Goal: Information Seeking & Learning: Learn about a topic

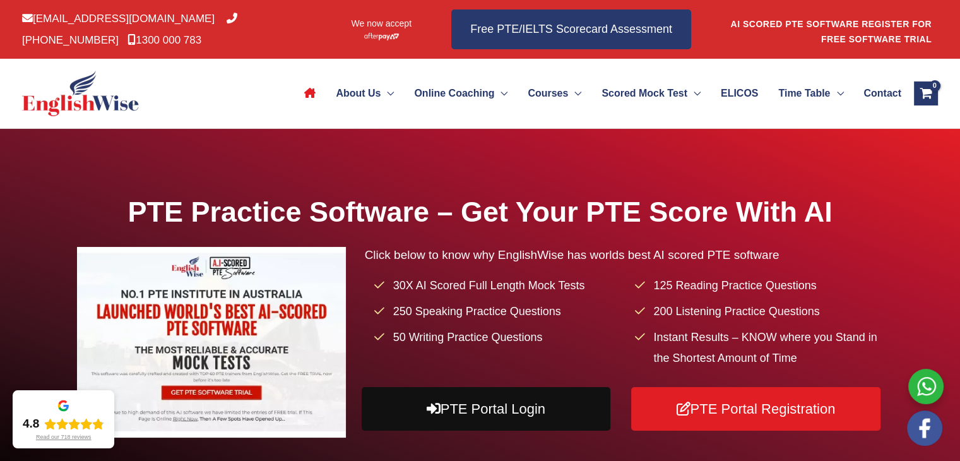
click at [441, 425] on link "PTE Portal Login" at bounding box center [486, 409] width 249 height 44
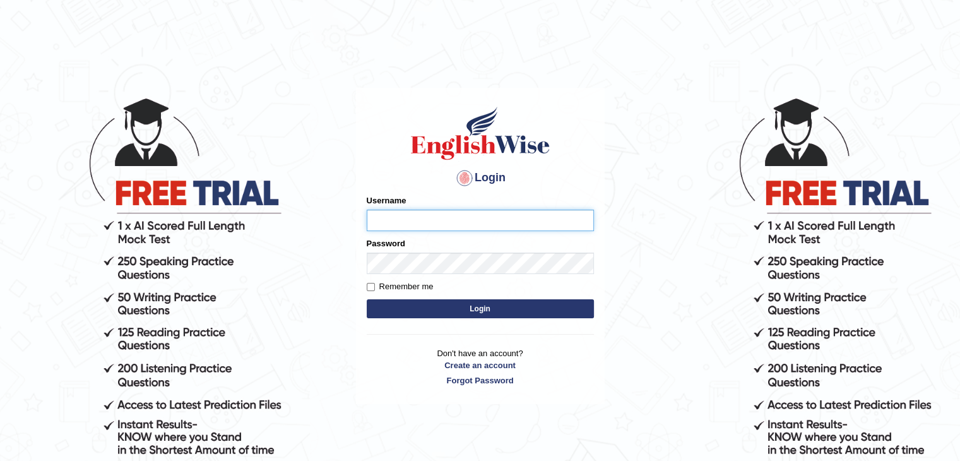
type input "zaryab_chandio"
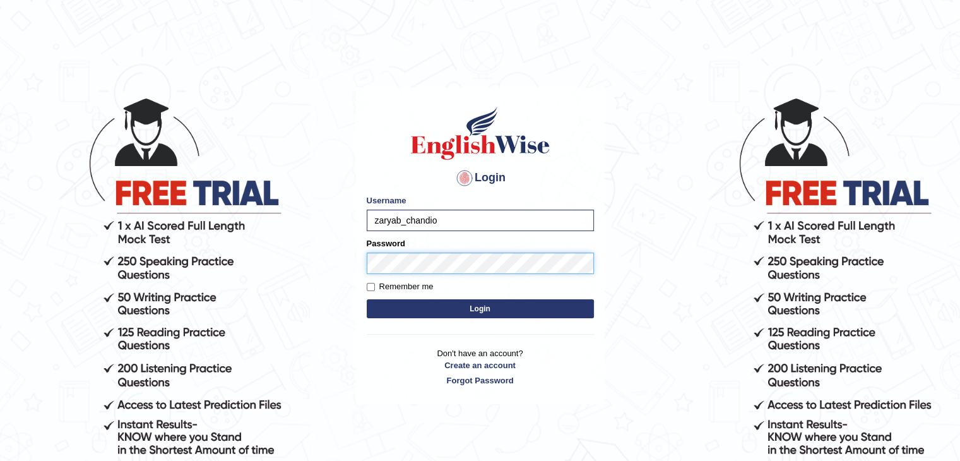
click at [367, 299] on button "Login" at bounding box center [480, 308] width 227 height 19
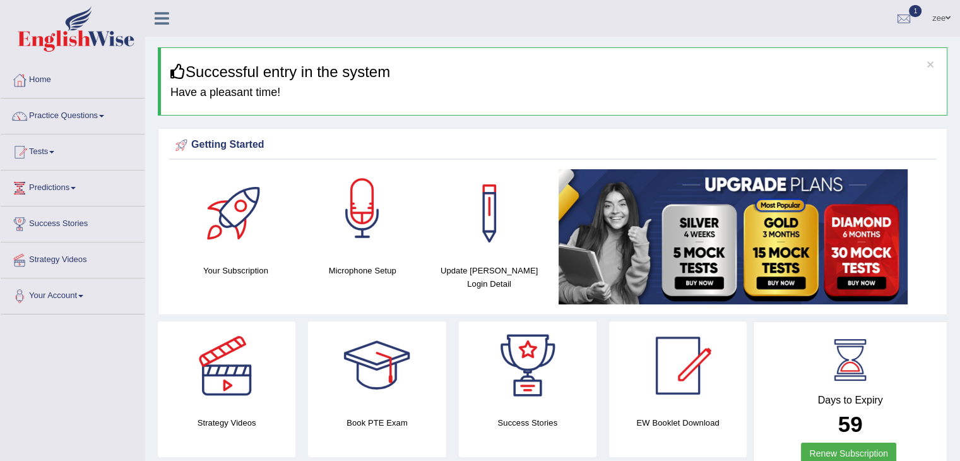
click at [333, 247] on div at bounding box center [362, 213] width 88 height 88
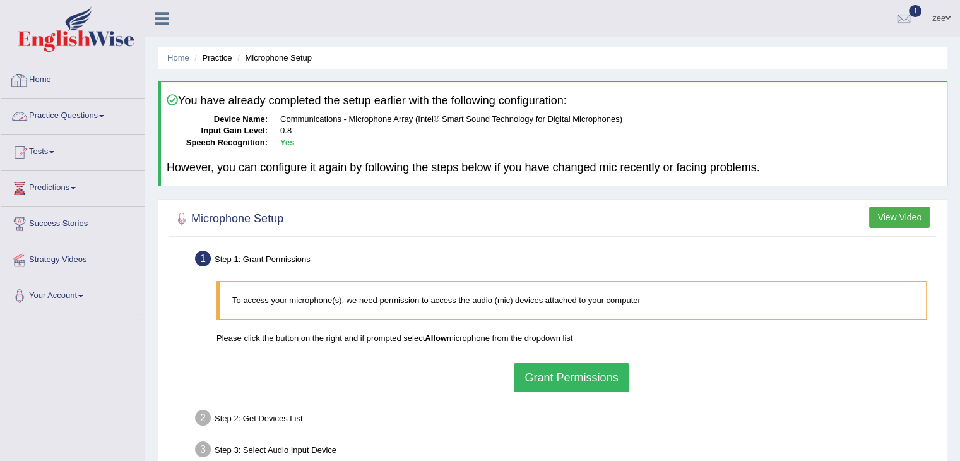
click at [45, 92] on link "Home" at bounding box center [73, 78] width 144 height 32
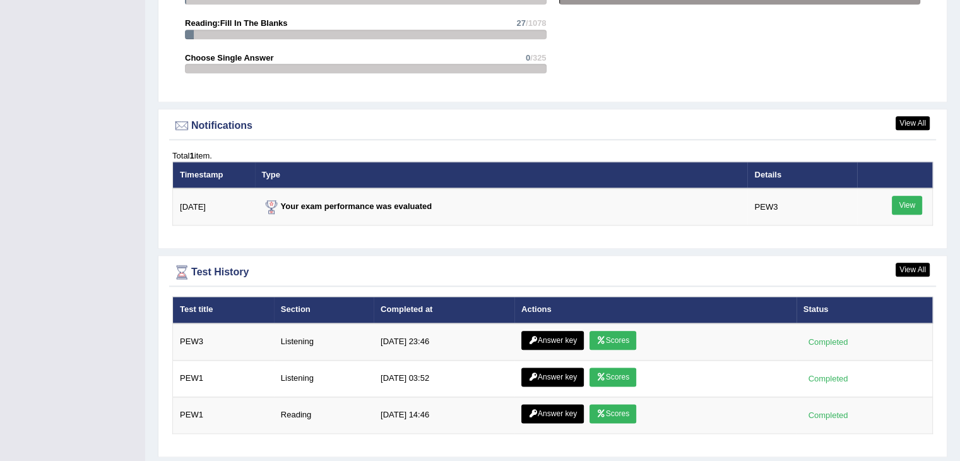
scroll to position [1464, 0]
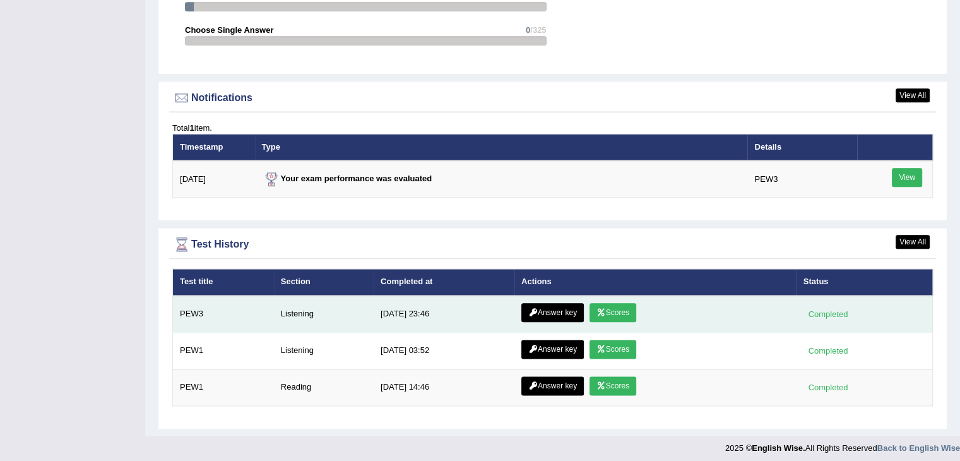
click at [596, 309] on icon at bounding box center [600, 313] width 9 height 8
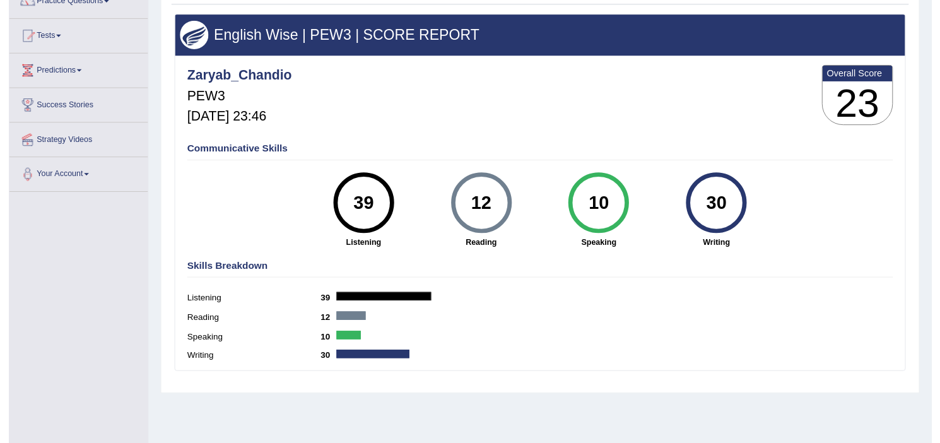
scroll to position [122, 0]
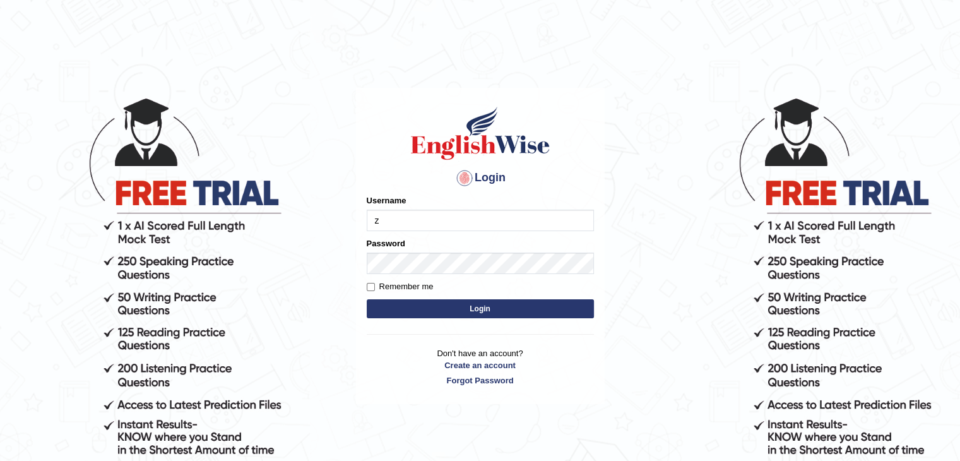
type input "zaryab_chandio"
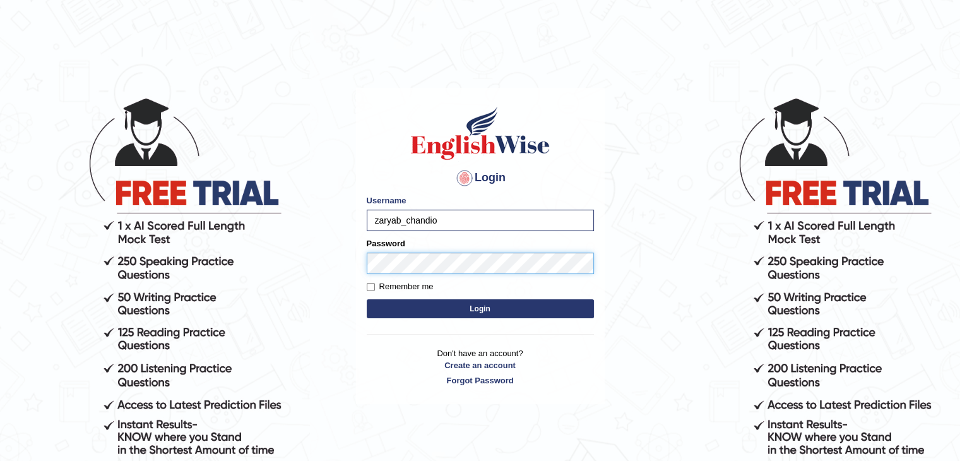
click at [367, 299] on button "Login" at bounding box center [480, 308] width 227 height 19
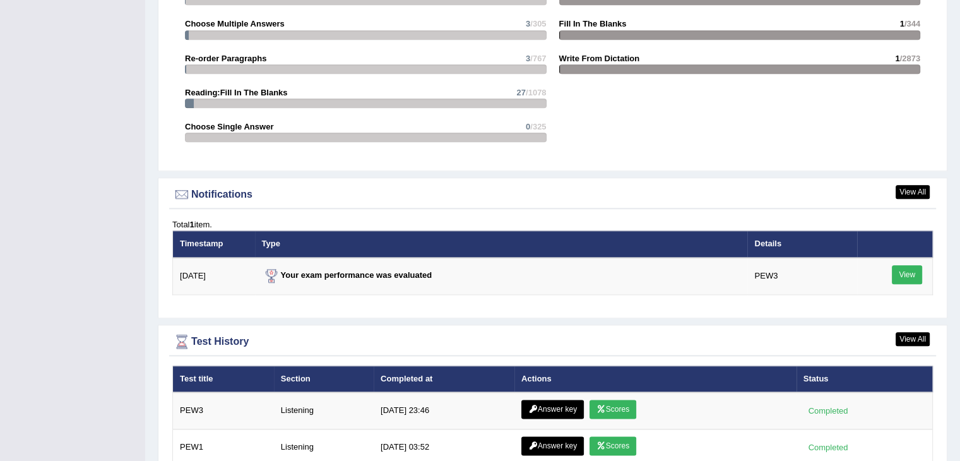
scroll to position [1545, 0]
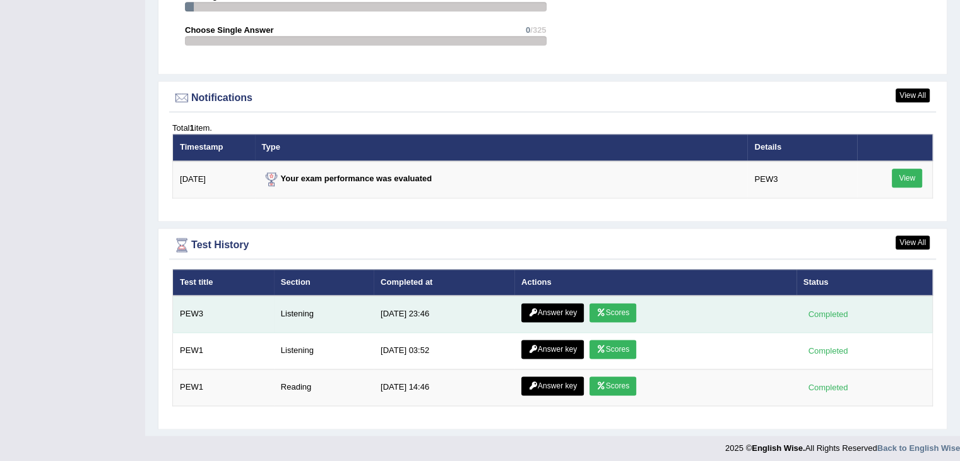
click at [617, 310] on link "Scores" at bounding box center [612, 312] width 47 height 19
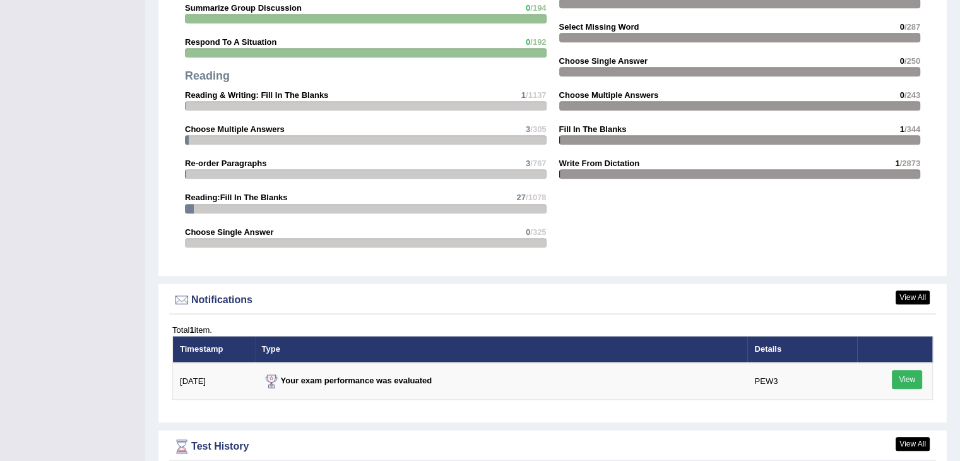
scroll to position [1464, 0]
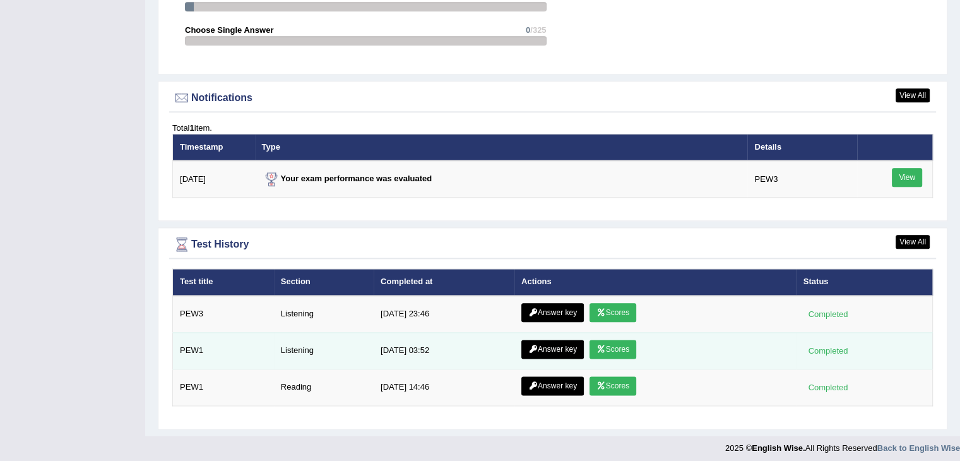
click at [621, 343] on link "Scores" at bounding box center [612, 349] width 47 height 19
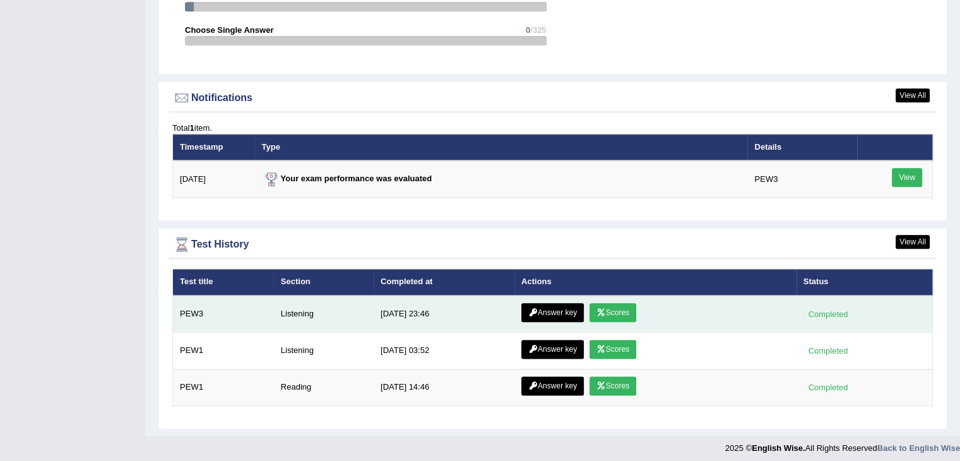
click at [610, 305] on link "Scores" at bounding box center [612, 312] width 47 height 19
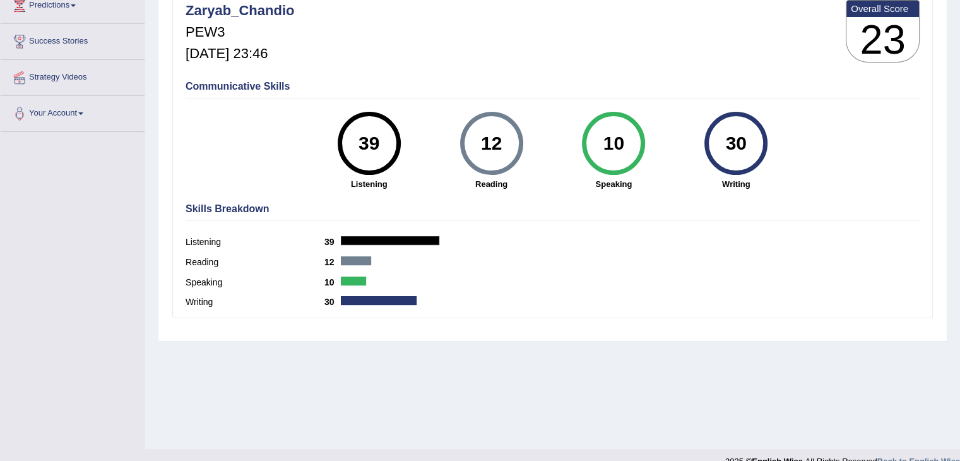
scroll to position [202, 0]
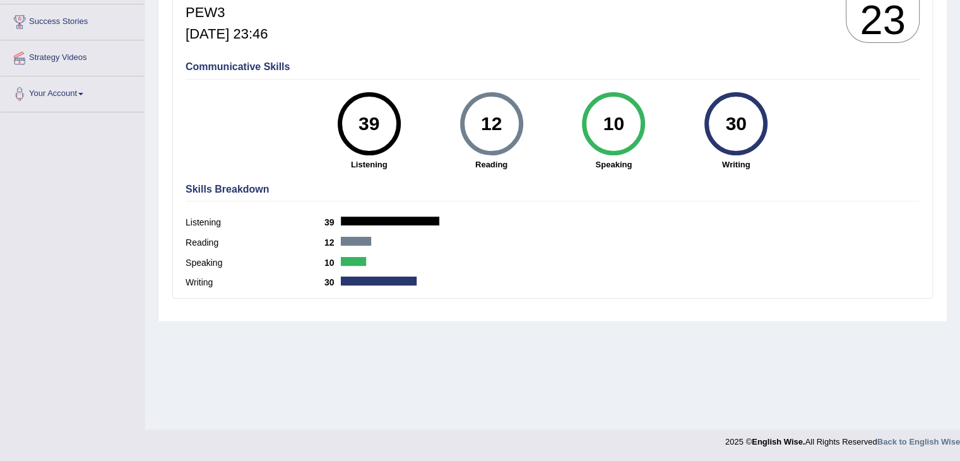
drag, startPoint x: 358, startPoint y: 121, endPoint x: 386, endPoint y: 127, distance: 28.3
click at [386, 127] on div "39" at bounding box center [369, 123] width 46 height 53
drag, startPoint x: 496, startPoint y: 124, endPoint x: 527, endPoint y: 129, distance: 31.2
click at [527, 129] on div "12 Reading" at bounding box center [491, 131] width 122 height 78
click at [550, 135] on div "12 Reading" at bounding box center [491, 131] width 122 height 78
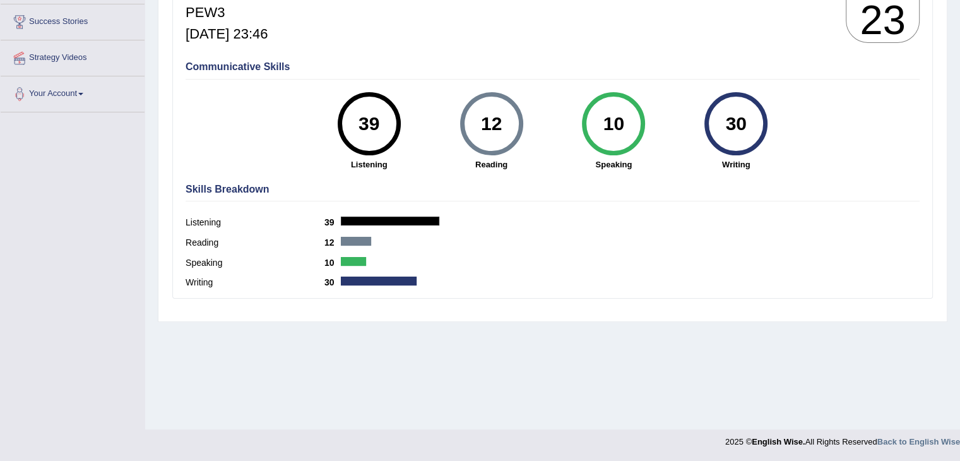
drag, startPoint x: 605, startPoint y: 122, endPoint x: 664, endPoint y: 124, distance: 59.4
click at [668, 123] on div "10 Speaking" at bounding box center [613, 131] width 122 height 78
click at [663, 124] on div "10 Speaking" at bounding box center [613, 131] width 122 height 78
drag, startPoint x: 607, startPoint y: 119, endPoint x: 649, endPoint y: 122, distance: 41.7
click at [649, 122] on div "10 Speaking" at bounding box center [613, 131] width 122 height 78
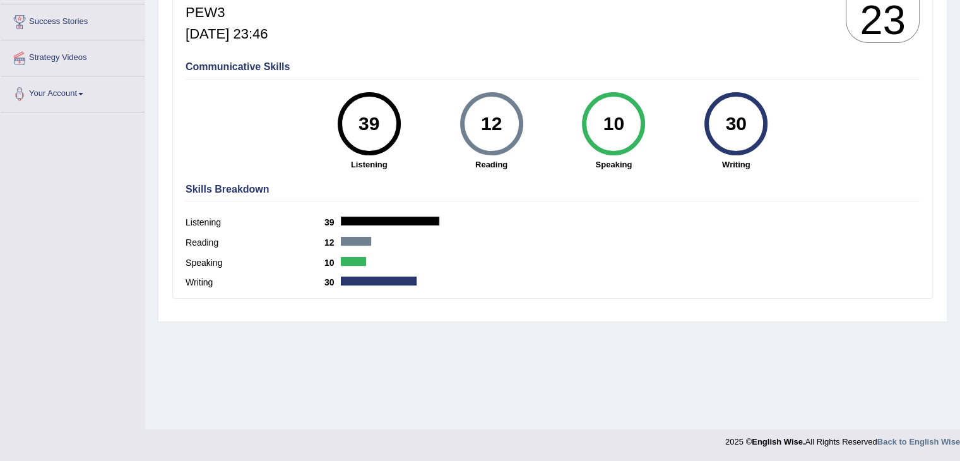
click at [478, 66] on h4 "Communicative Skills" at bounding box center [553, 66] width 734 height 11
drag, startPoint x: 606, startPoint y: 107, endPoint x: 629, endPoint y: 116, distance: 25.2
click at [629, 116] on div "10" at bounding box center [614, 123] width 46 height 53
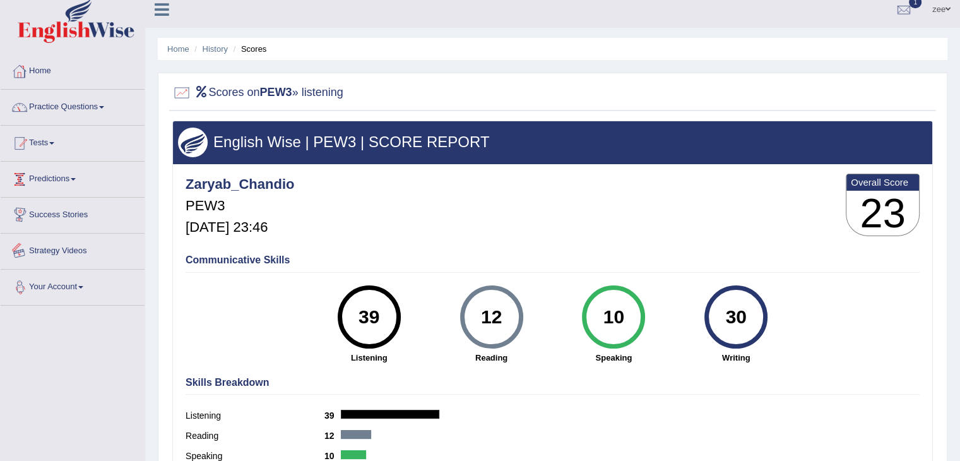
scroll to position [0, 0]
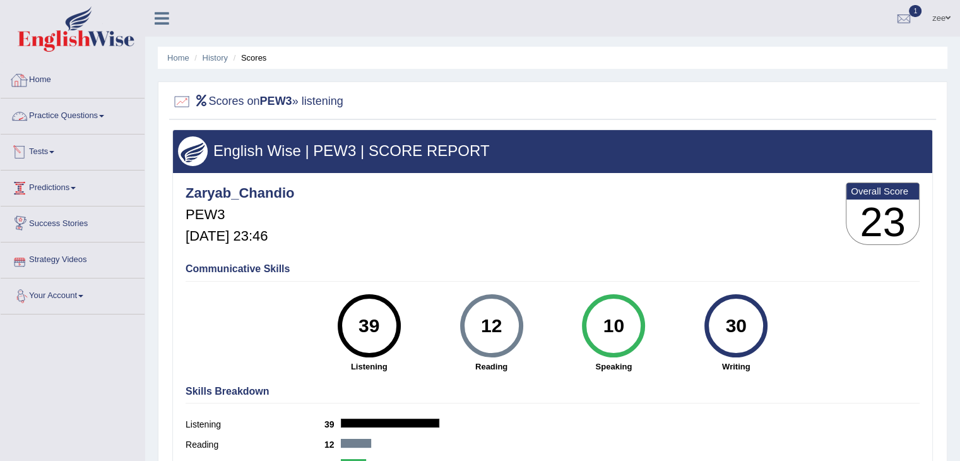
click at [73, 117] on link "Practice Questions" at bounding box center [73, 114] width 144 height 32
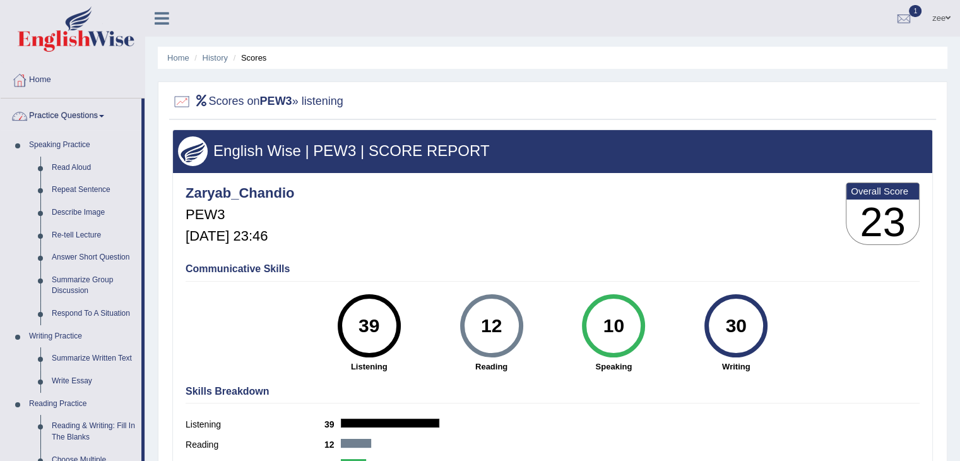
click at [35, 79] on link "Home" at bounding box center [73, 78] width 144 height 32
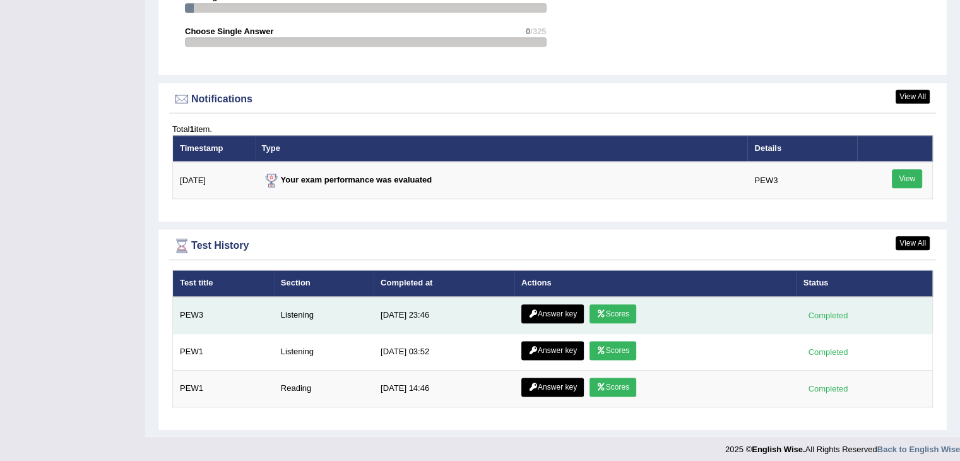
scroll to position [1464, 0]
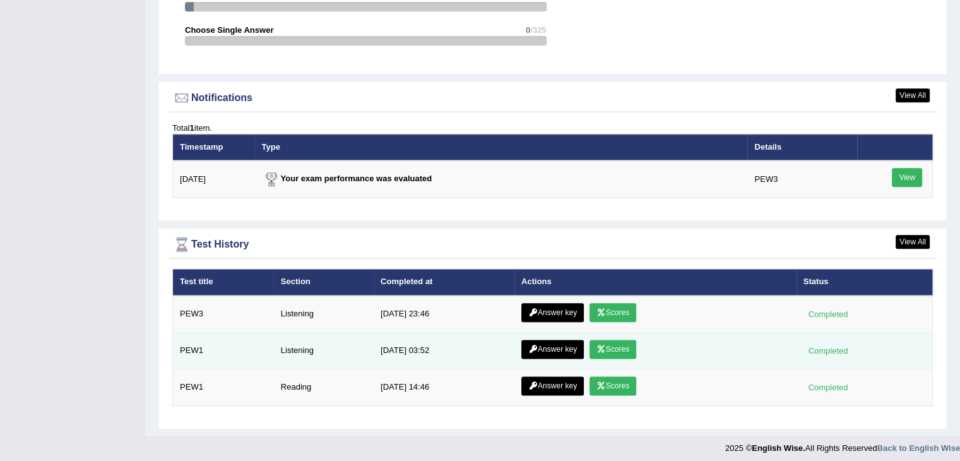
click at [622, 340] on link "Scores" at bounding box center [612, 349] width 47 height 19
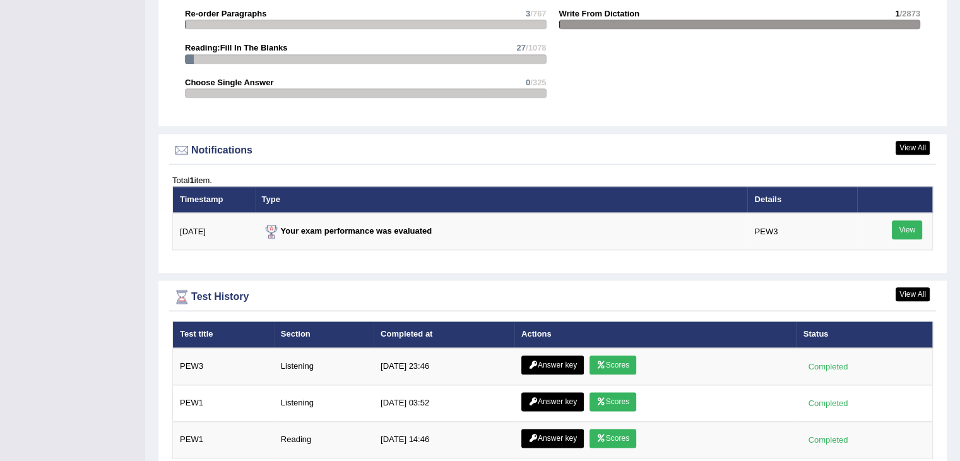
scroll to position [1464, 0]
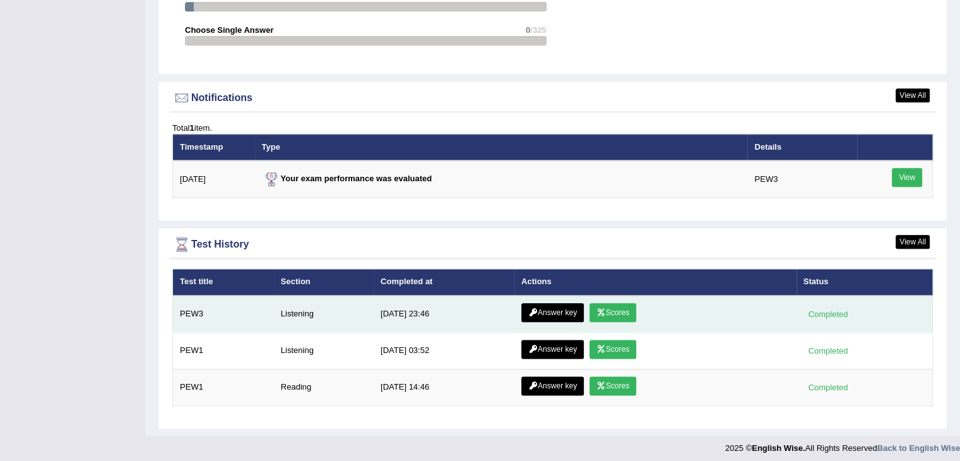
click at [567, 308] on link "Answer key" at bounding box center [552, 312] width 62 height 19
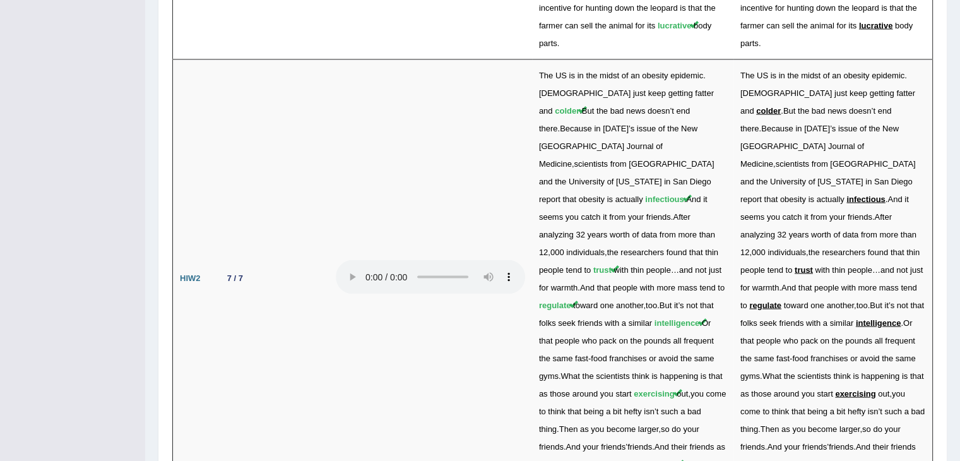
scroll to position [2419, 0]
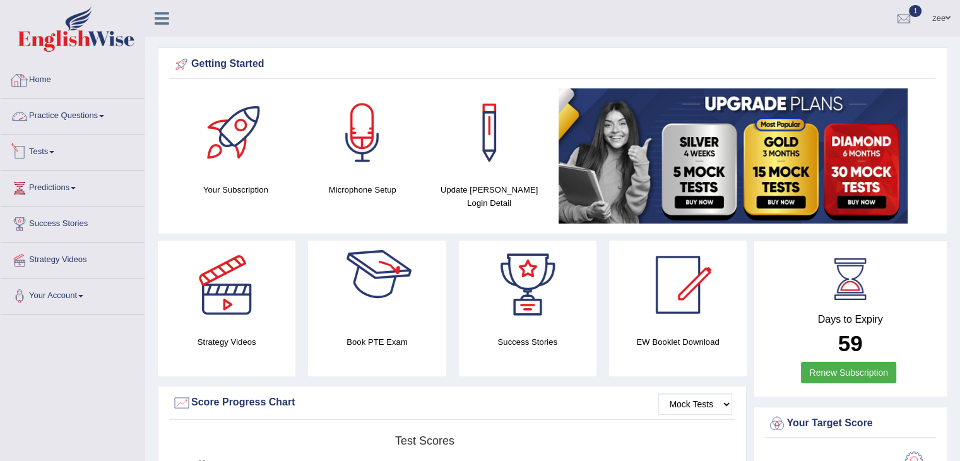
click at [61, 117] on link "Practice Questions" at bounding box center [73, 114] width 144 height 32
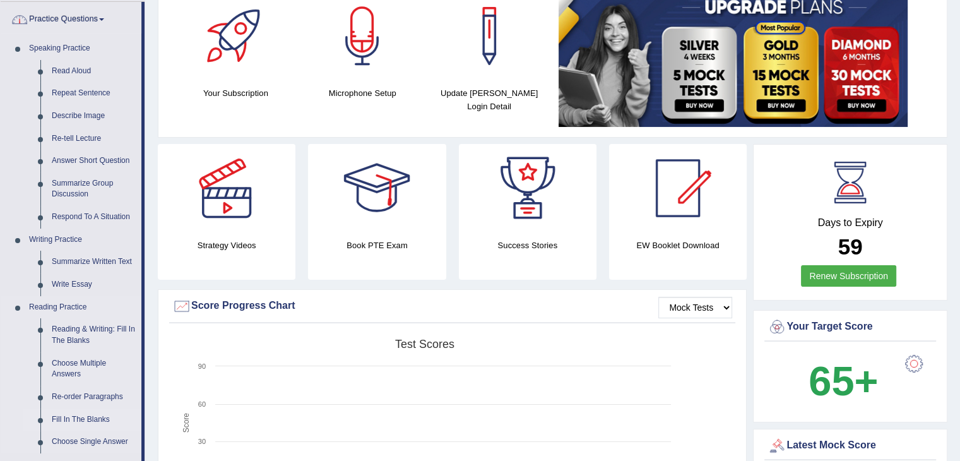
scroll to position [442, 0]
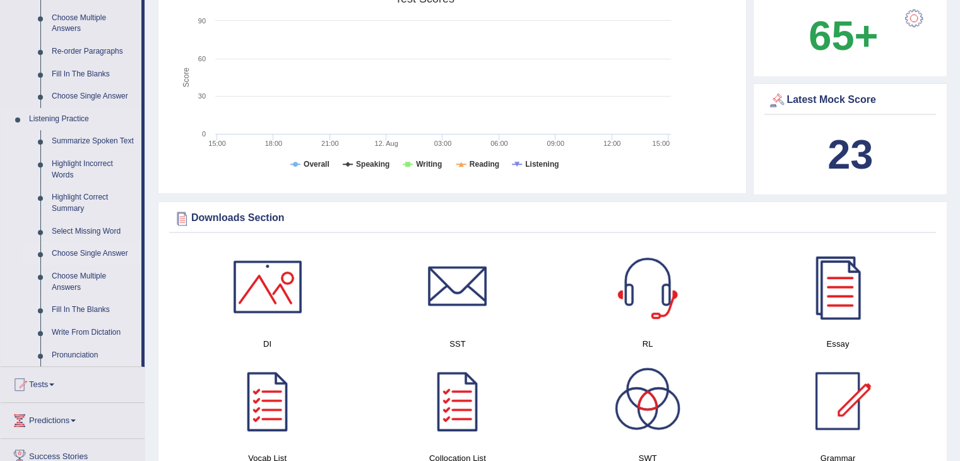
click at [99, 258] on link "Choose Single Answer" at bounding box center [93, 253] width 95 height 23
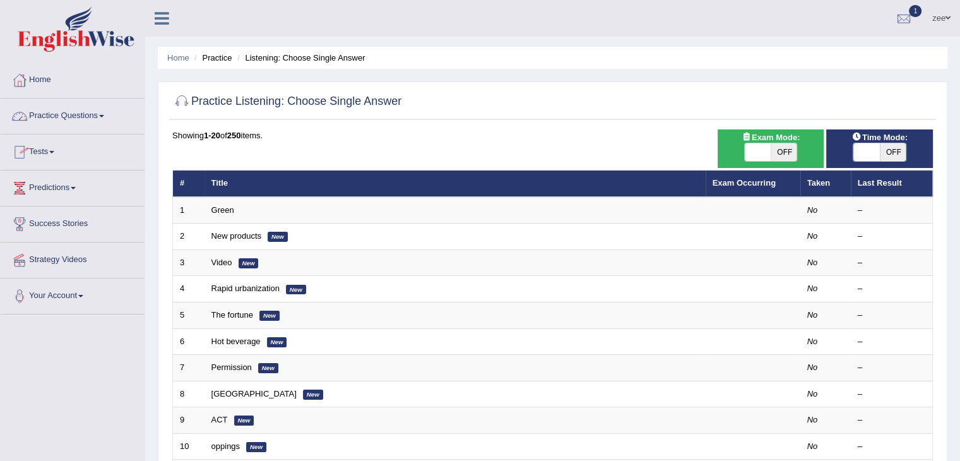
click at [71, 119] on link "Practice Questions" at bounding box center [73, 114] width 144 height 32
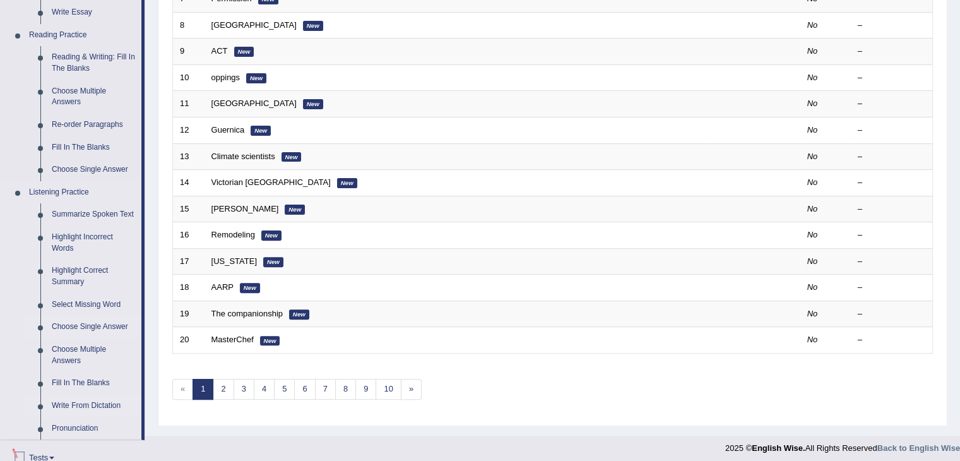
scroll to position [442, 0]
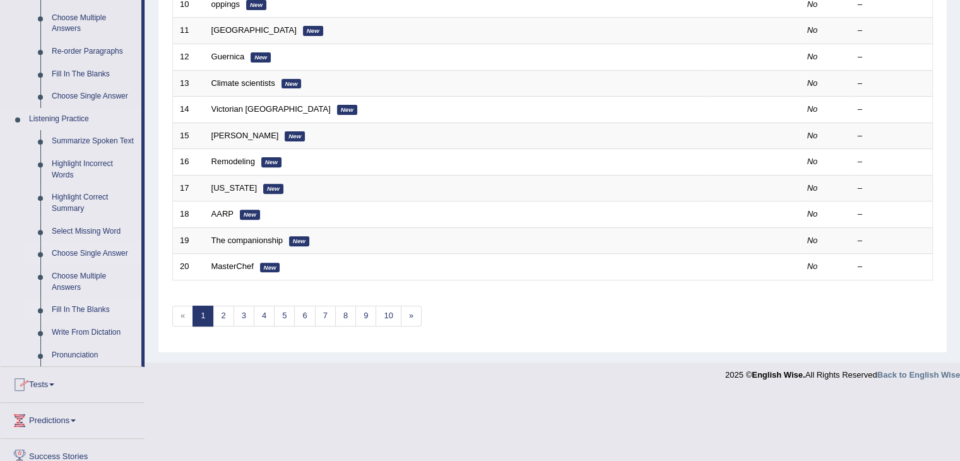
click at [86, 307] on link "Fill In The Blanks" at bounding box center [93, 310] width 95 height 23
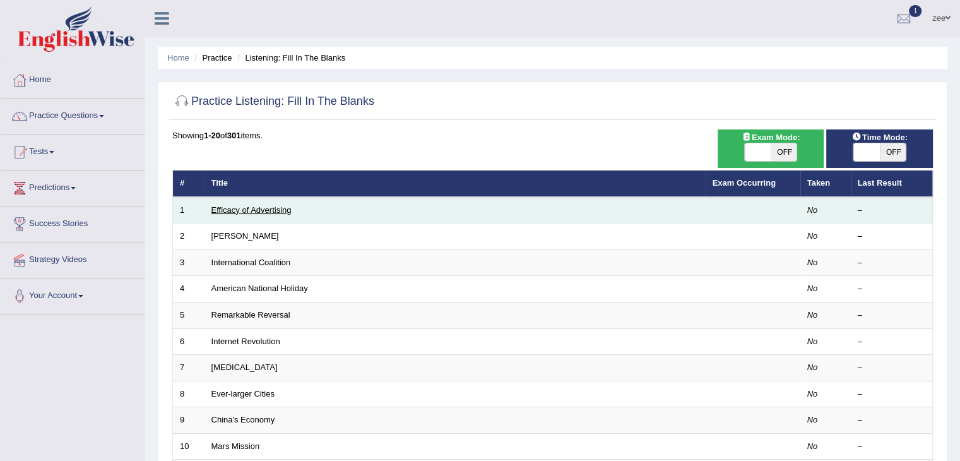
click at [239, 208] on link "Efficacy of Advertising" at bounding box center [251, 209] width 80 height 9
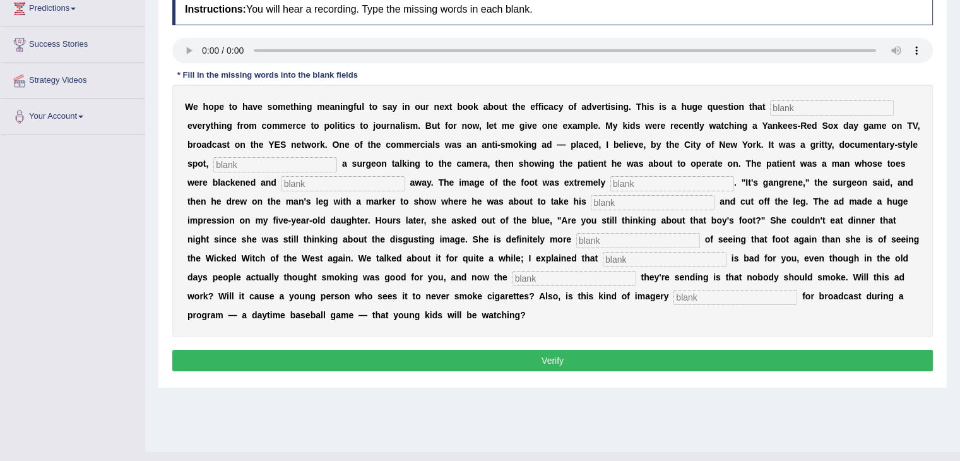
scroll to position [189, 0]
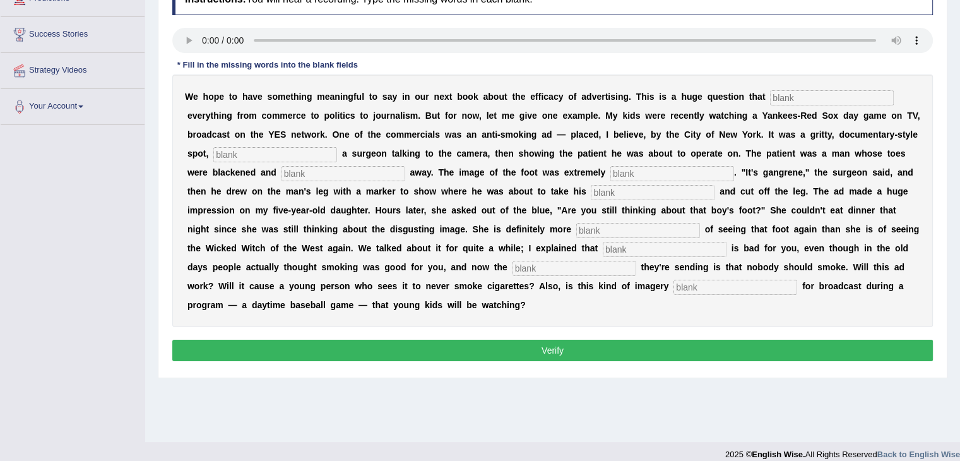
click at [770, 97] on input "text" at bounding box center [832, 97] width 124 height 15
type input "impacts"
type input "featuring"
type input "disgusting"
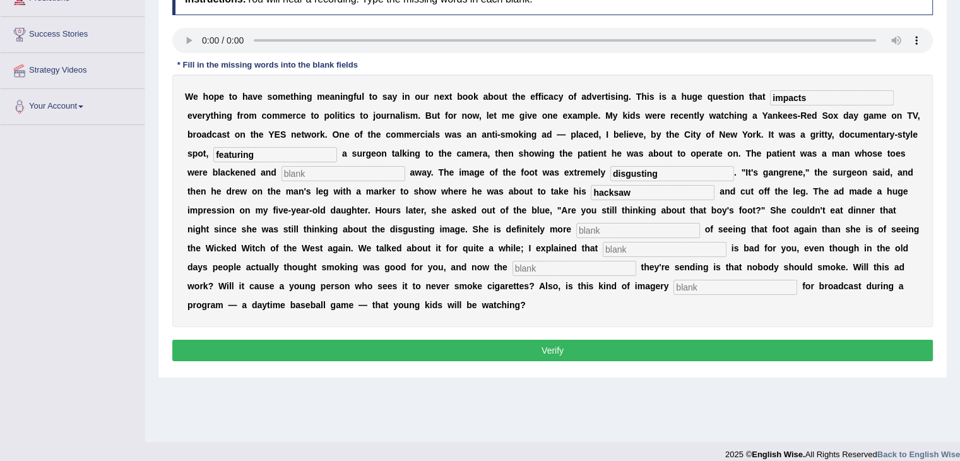
type input "hacksaw"
type input "scared"
type input "somking"
type input "me"
type input "appropreaite"
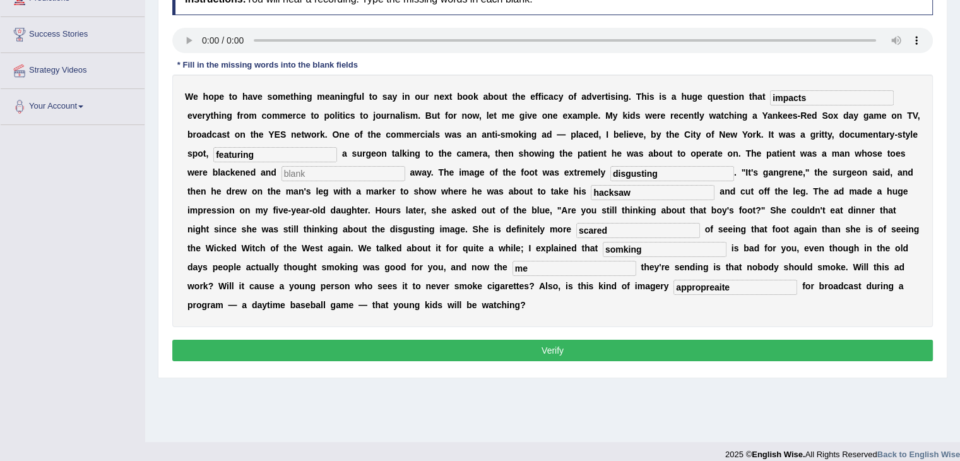
click at [636, 261] on input "me" at bounding box center [574, 268] width 124 height 15
type input "messege"
click at [405, 166] on input "text" at bounding box center [343, 173] width 124 height 15
click at [405, 166] on input "rooting" at bounding box center [343, 173] width 124 height 15
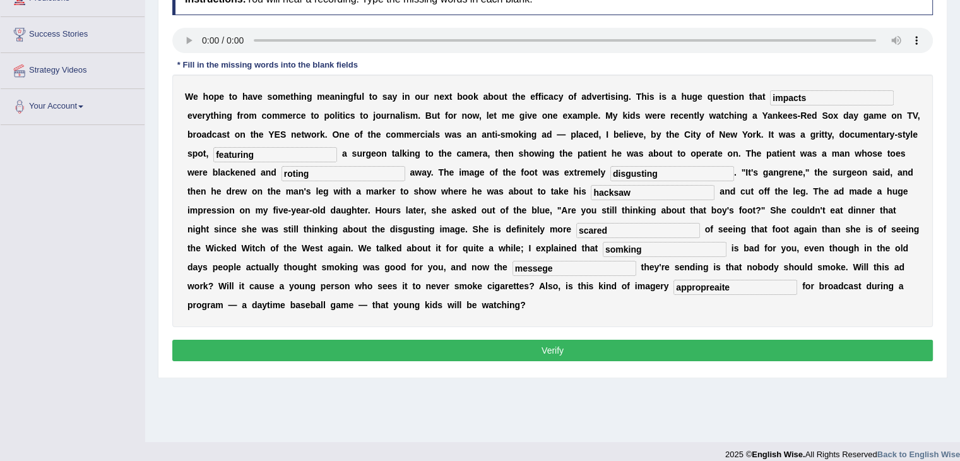
type input "roting"
click at [810, 341] on button "Verify" at bounding box center [552, 350] width 761 height 21
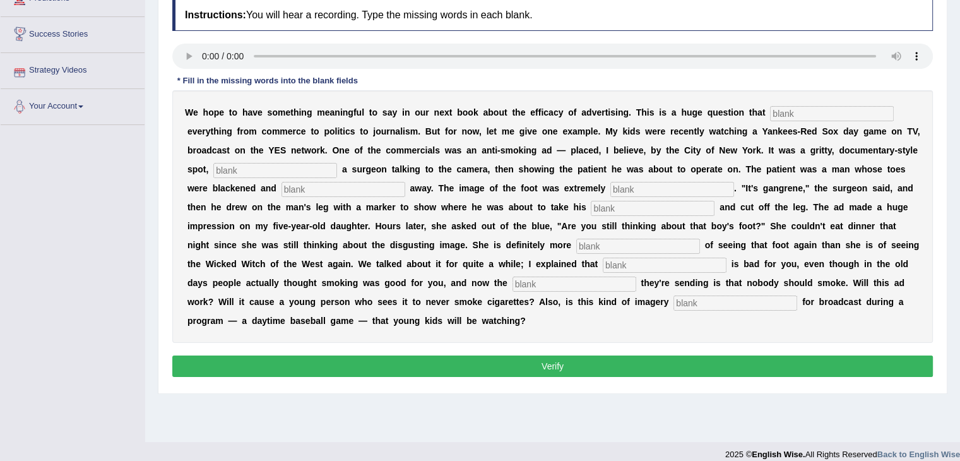
click at [673, 301] on input "text" at bounding box center [735, 302] width 124 height 15
click at [343, 357] on div "Instructions: You will hear a recording. Type the missing words in each blank. …" at bounding box center [552, 190] width 767 height 394
click at [703, 355] on button "Verify" at bounding box center [552, 365] width 761 height 21
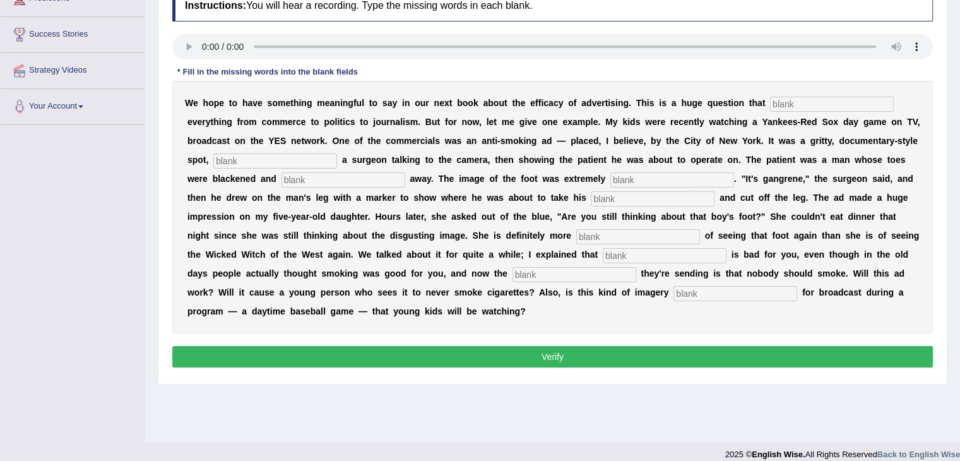
click at [770, 103] on input "text" at bounding box center [832, 104] width 124 height 15
type input "s"
type input "impacts"
type input "featuring"
type input "rotting"
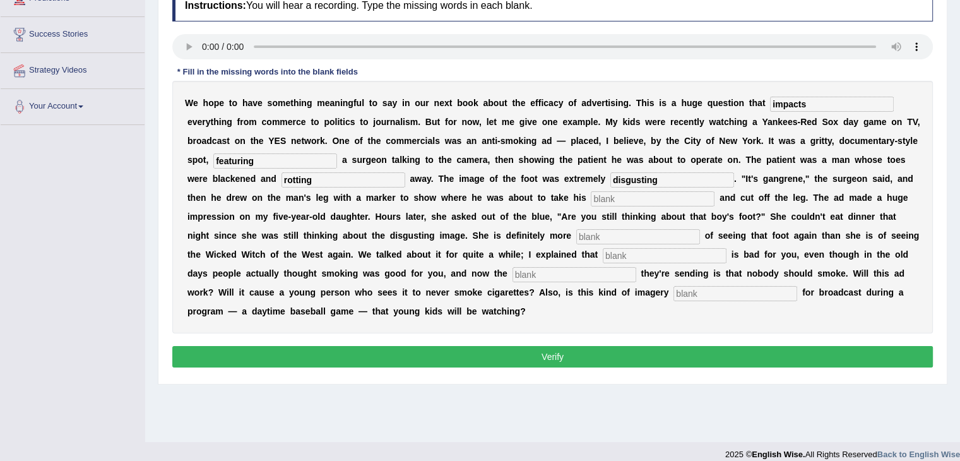
type input "disgusting"
type input "hack saw"
type input "scared"
type input "smoking"
type input "appropriate"
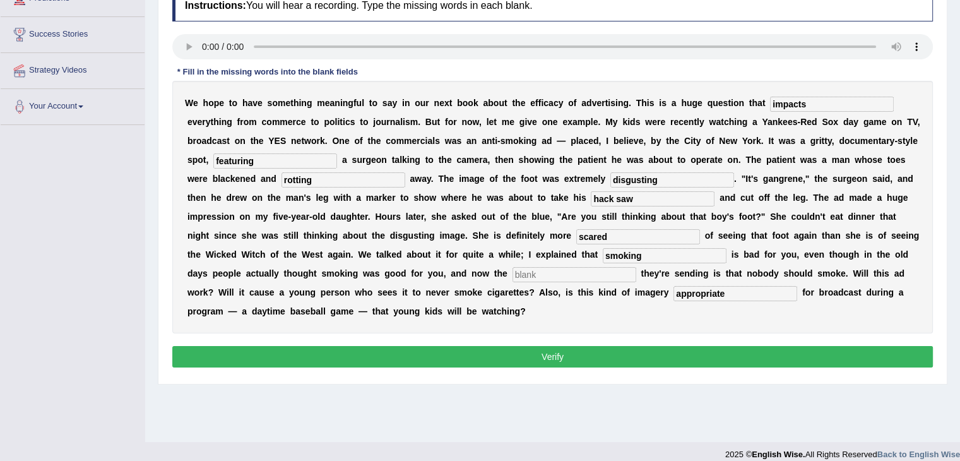
click at [492, 346] on button "Verify" at bounding box center [552, 356] width 761 height 21
click at [636, 267] on input "text" at bounding box center [574, 274] width 124 height 15
type input "message"
click at [783, 346] on button "Verify" at bounding box center [552, 356] width 761 height 21
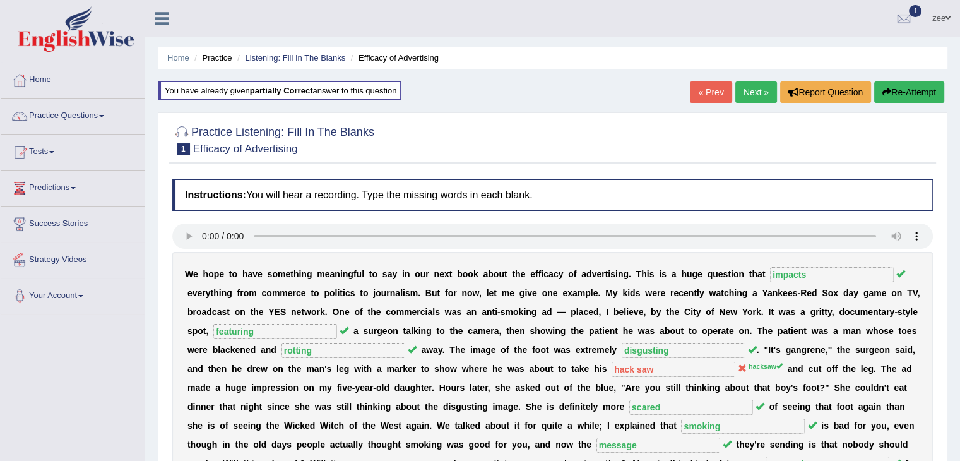
click at [755, 91] on link "Next »" at bounding box center [756, 91] width 42 height 21
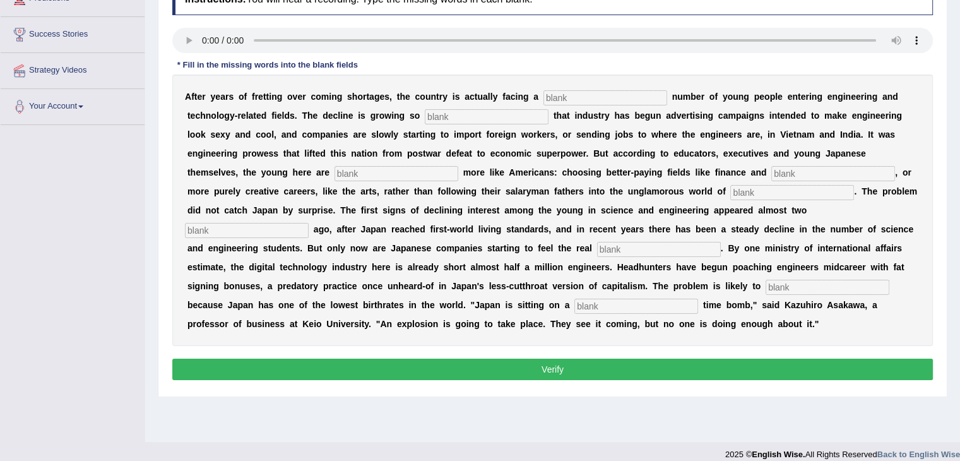
click at [586, 100] on input "text" at bounding box center [605, 97] width 124 height 15
type input "den"
type input "drasting"
click at [771, 173] on input "text" at bounding box center [833, 173] width 124 height 15
click at [458, 166] on input "text" at bounding box center [397, 173] width 124 height 15
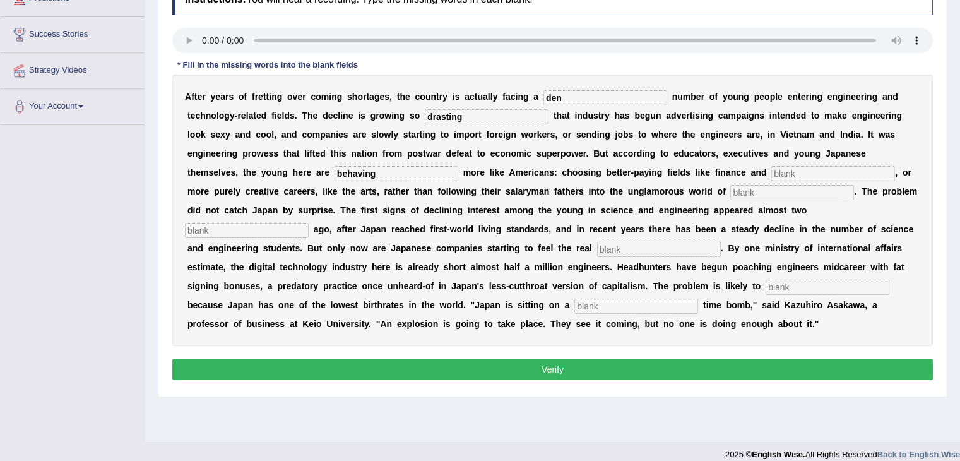
type input "behaving"
type input "medice"
type input "manifacturing"
type input "pintch"
type input "v=worsen"
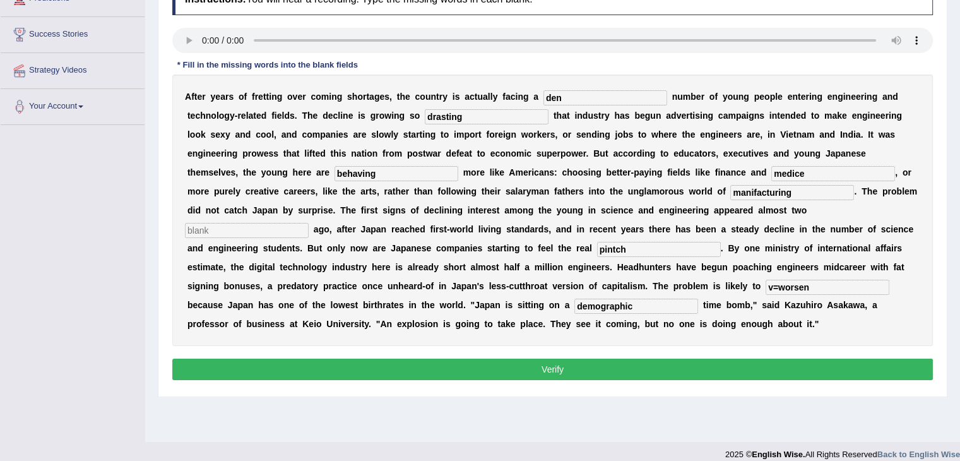
type input "demographic"
click at [475, 165] on div "A f t e r y e a r s o f f r e t t i n g o v e r c o m i n g s h o r t a g e s ,…" at bounding box center [552, 209] width 761 height 271
click at [771, 166] on input "medice" at bounding box center [833, 173] width 124 height 15
type input "medicine"
click at [545, 97] on input "den" at bounding box center [605, 97] width 124 height 15
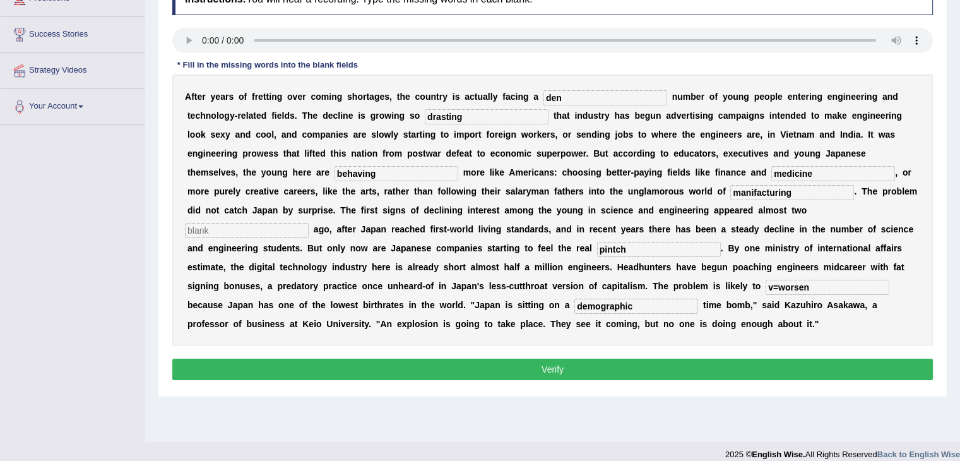
click at [393, 218] on div "A f t e r y e a r s o f f r e t t i n g o v e r c o m i n g s h o r t a g e s ,…" at bounding box center [552, 209] width 761 height 271
click at [544, 102] on input "den" at bounding box center [605, 97] width 124 height 15
type input "dowendingly"
drag, startPoint x: 731, startPoint y: 158, endPoint x: 616, endPoint y: 163, distance: 115.0
click at [619, 163] on div "A f t e r y e a r s o f f r e t t i n g o v e r c o m i n g s h o r t a g e s ,…" at bounding box center [552, 209] width 761 height 271
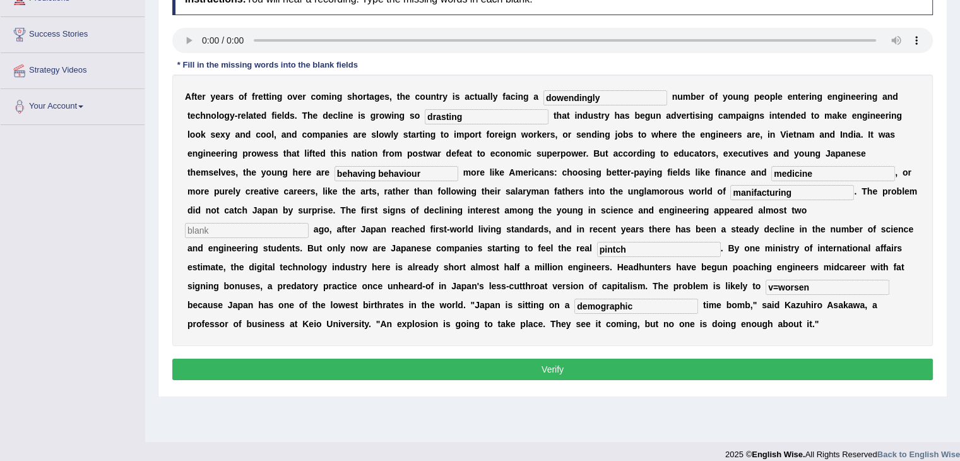
type input "behaving behaviour"
drag, startPoint x: 696, startPoint y: 268, endPoint x: 591, endPoint y: 256, distance: 105.5
click at [591, 256] on div "A f t e r y e a r s o f f r e t t i n g o v e r c o m i n g s h o r t a g e s ,…" at bounding box center [552, 209] width 761 height 271
type input "worsen"
click at [309, 223] on input "text" at bounding box center [247, 230] width 124 height 15
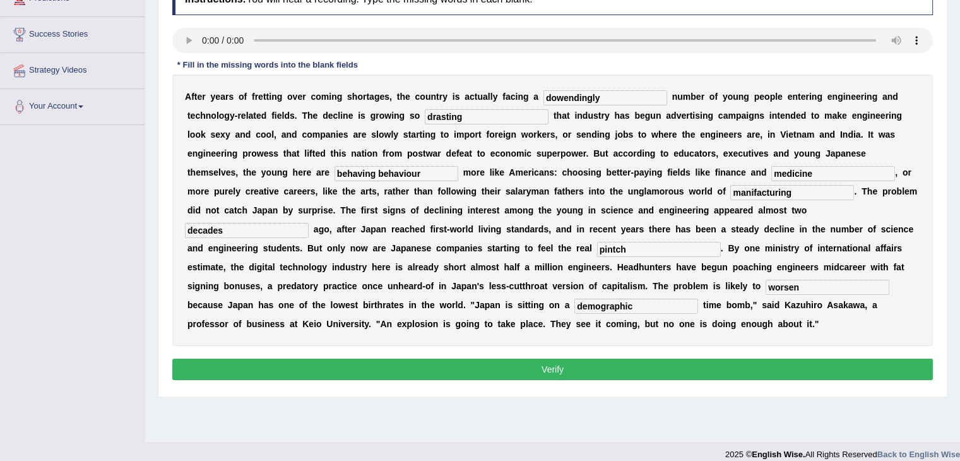
type input "decades"
click at [588, 358] on button "Verify" at bounding box center [552, 368] width 761 height 21
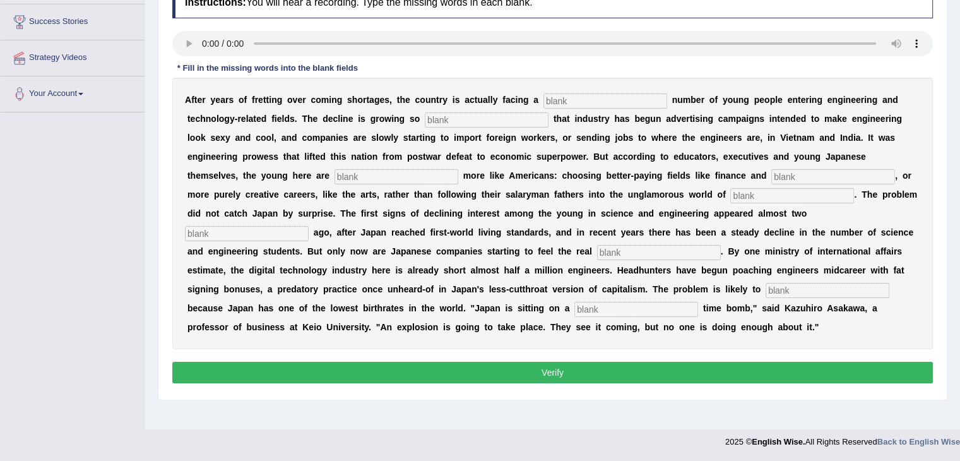
scroll to position [189, 0]
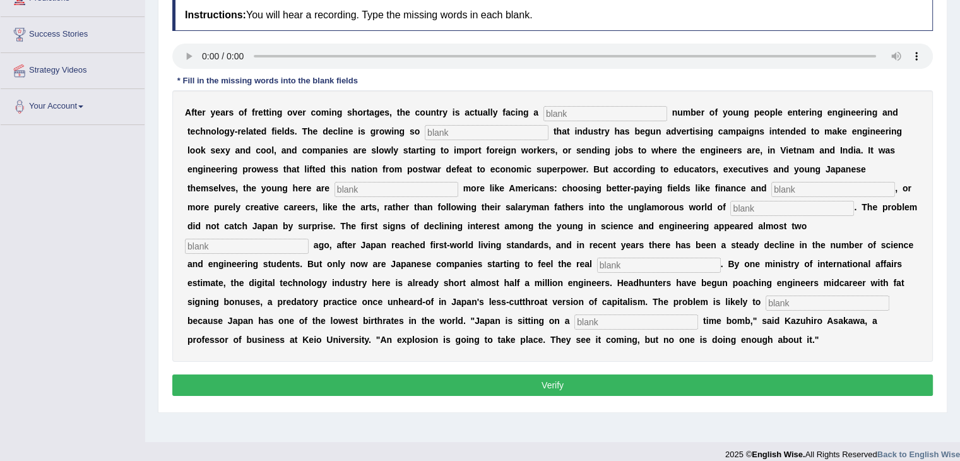
click at [543, 114] on input "text" at bounding box center [605, 113] width 124 height 15
type input "dwindgly"
click at [425, 134] on input "text" at bounding box center [487, 132] width 124 height 15
type input "drastic"
click at [771, 193] on input "text" at bounding box center [833, 189] width 124 height 15
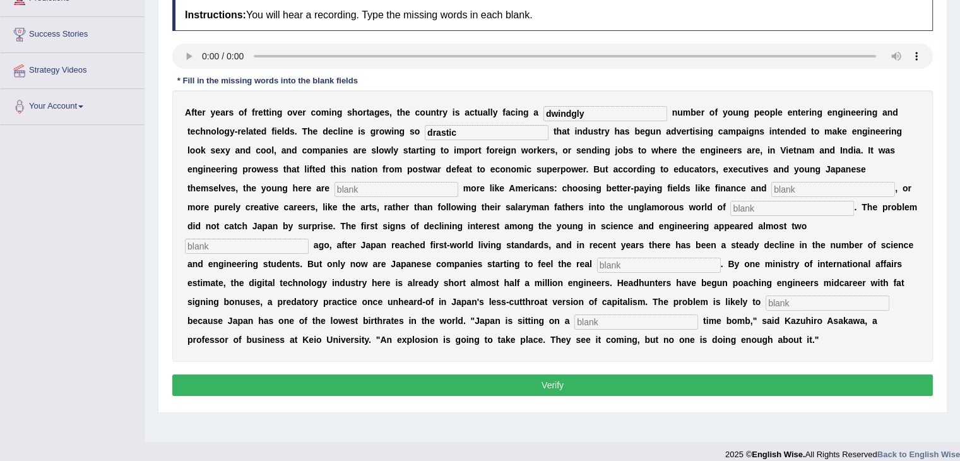
click at [458, 182] on input "text" at bounding box center [397, 189] width 124 height 15
type input "behaving"
click at [771, 195] on input "text" at bounding box center [833, 189] width 124 height 15
type input "manufacturing"
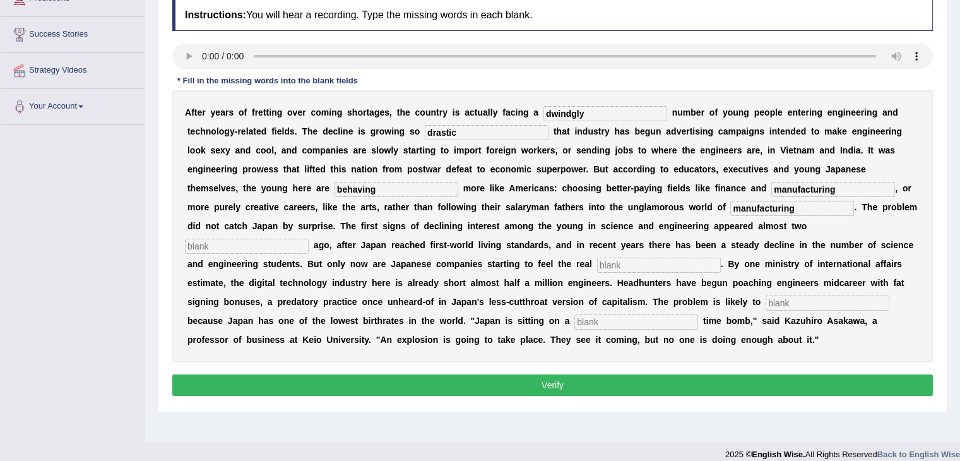
drag, startPoint x: 398, startPoint y: 224, endPoint x: 377, endPoint y: 223, distance: 20.2
click at [309, 239] on input "text" at bounding box center [247, 246] width 124 height 15
type input "decades"
click at [711, 258] on input "text" at bounding box center [659, 265] width 124 height 15
type input "pinch"
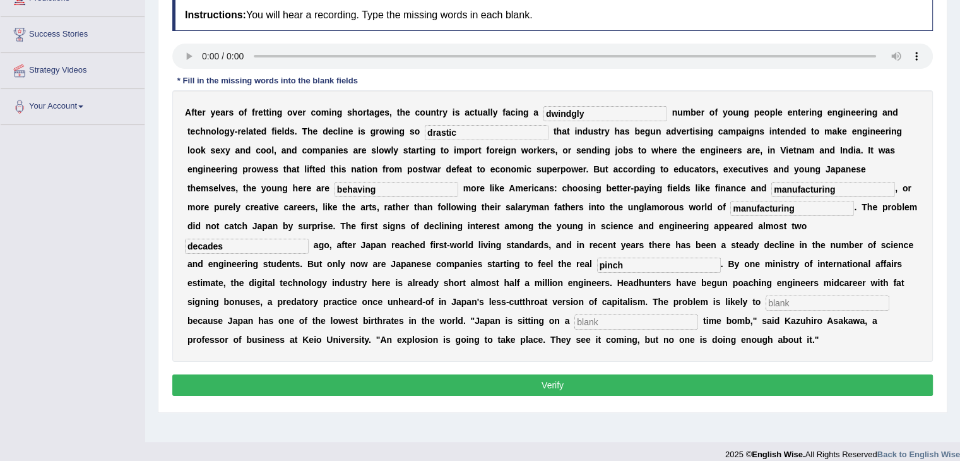
click at [574, 314] on input "text" at bounding box center [636, 321] width 124 height 15
click at [766, 295] on input "text" at bounding box center [828, 302] width 124 height 15
type input "worsen"
type input "demographic"
drag, startPoint x: 499, startPoint y: 187, endPoint x: 393, endPoint y: 175, distance: 107.4
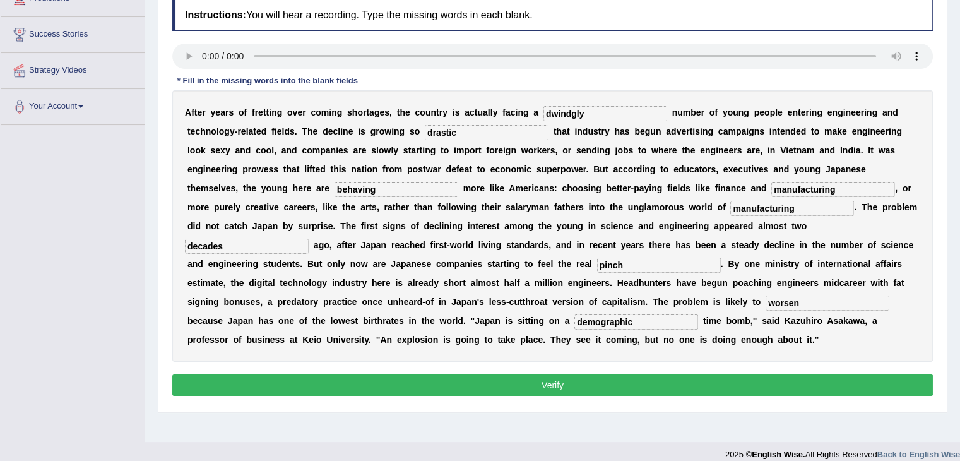
click at [393, 175] on div "A f t e r y e a r s o f f r e t t i n g o v e r c o m i n g s h o r t a g e s ,…" at bounding box center [552, 225] width 761 height 271
type input "medicine"
click at [538, 374] on button "Verify" at bounding box center [552, 384] width 761 height 21
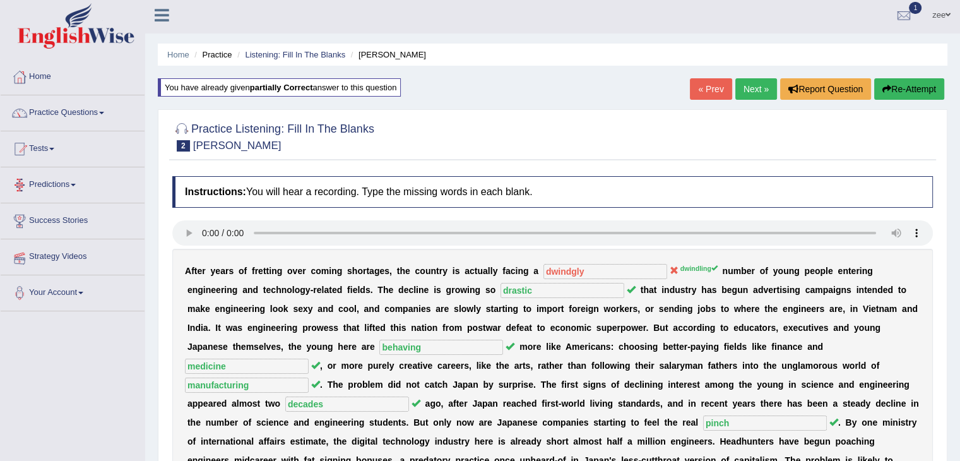
scroll to position [0, 0]
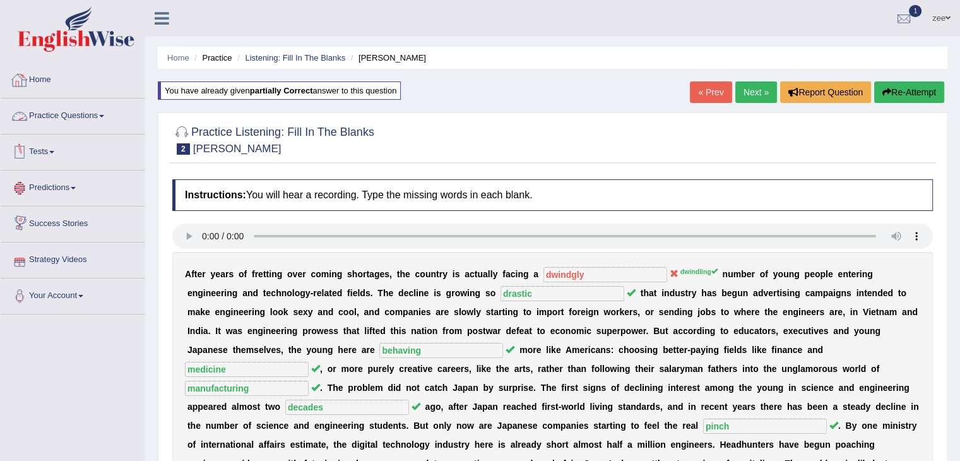
click at [747, 89] on link "Next »" at bounding box center [756, 91] width 42 height 21
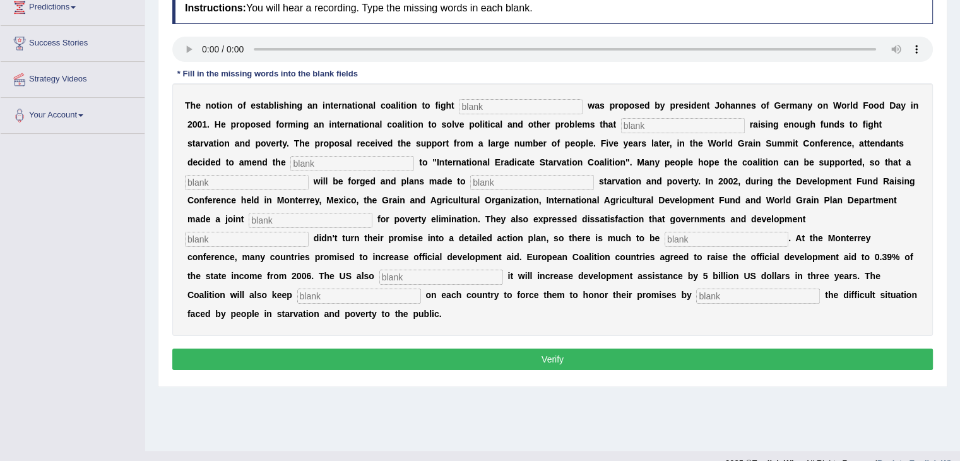
scroll to position [202, 0]
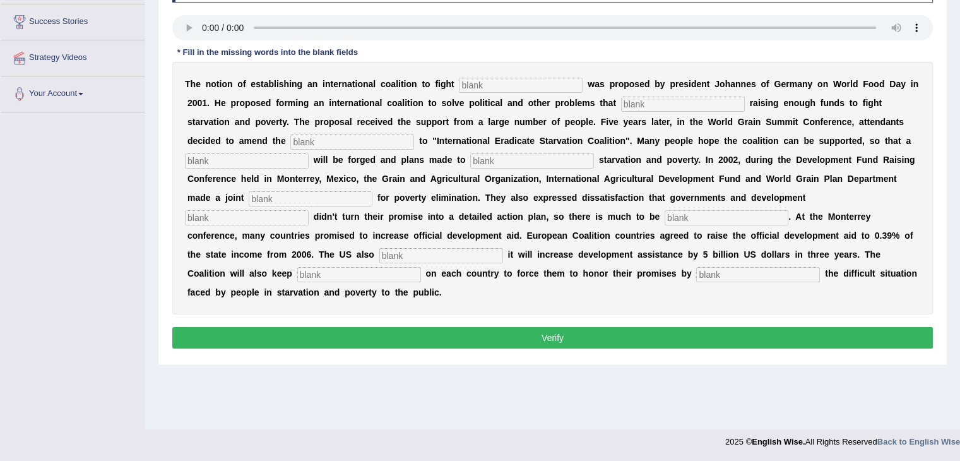
click at [459, 85] on input "text" at bounding box center [521, 85] width 124 height 15
type input "[MEDICAL_DATA]"
type input "obstract"
type input "menifested"
click at [621, 105] on input "obstract" at bounding box center [683, 104] width 124 height 15
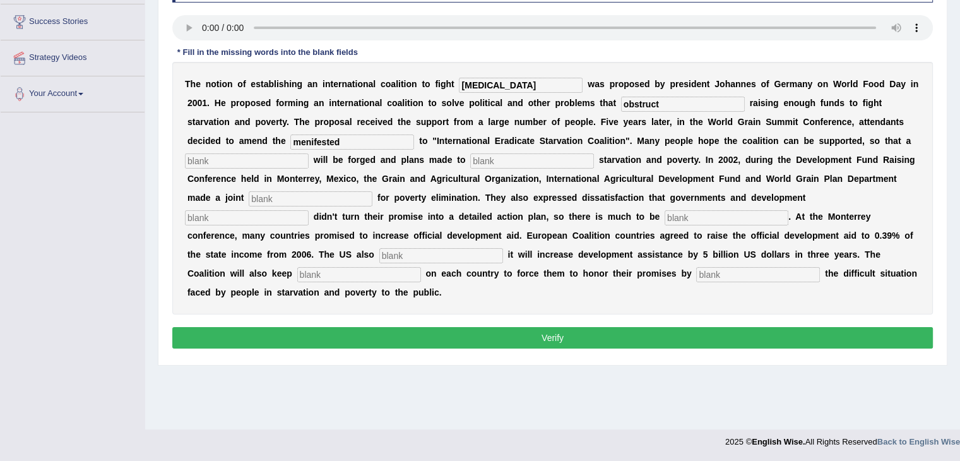
click at [621, 104] on input "obstruct" at bounding box center [683, 104] width 124 height 15
type input "obstruct"
drag, startPoint x: 239, startPoint y: 137, endPoint x: 222, endPoint y: 139, distance: 16.6
click at [290, 139] on input "menifested" at bounding box center [352, 141] width 124 height 15
type input "menifestor"
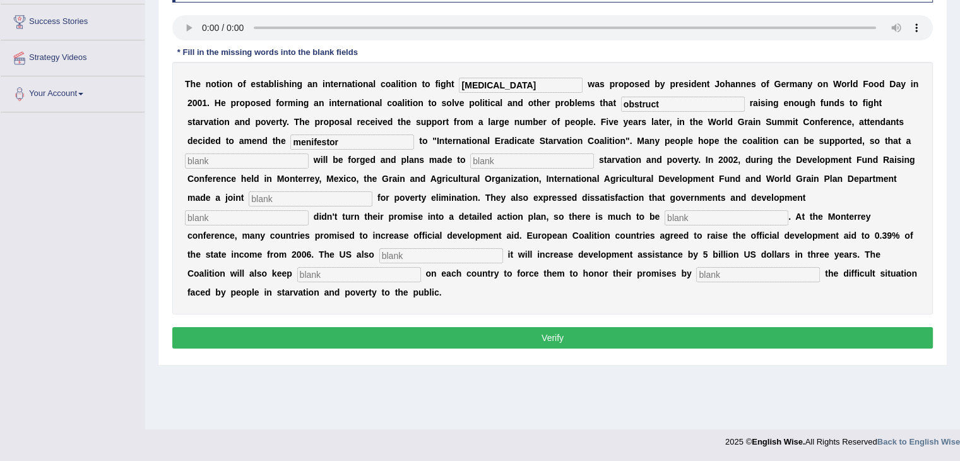
click at [470, 158] on input "text" at bounding box center [532, 160] width 124 height 15
click at [309, 153] on input "text" at bounding box center [247, 160] width 124 height 15
type input "res"
click at [470, 166] on input "text" at bounding box center [532, 160] width 124 height 15
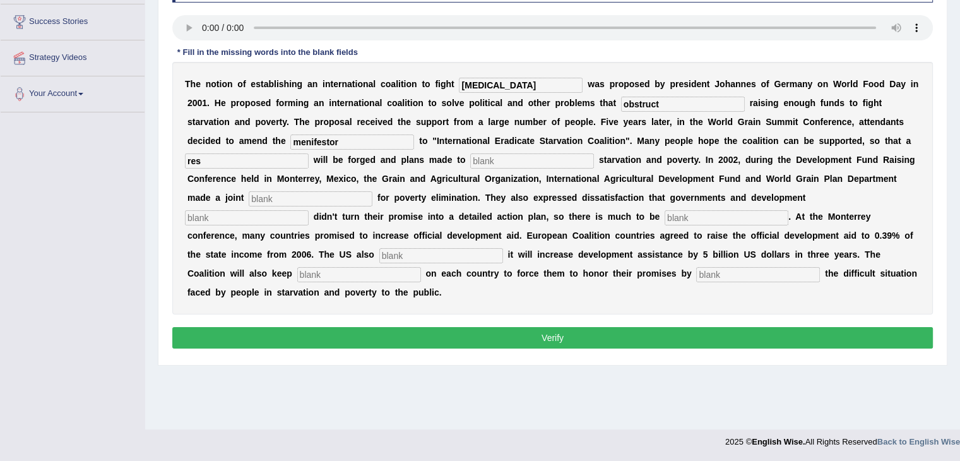
click at [470, 160] on input "text" at bounding box center [532, 160] width 124 height 15
type input "elimin"
click at [309, 153] on input "res" at bounding box center [247, 160] width 124 height 15
type input "resolution"
type input "appeal"
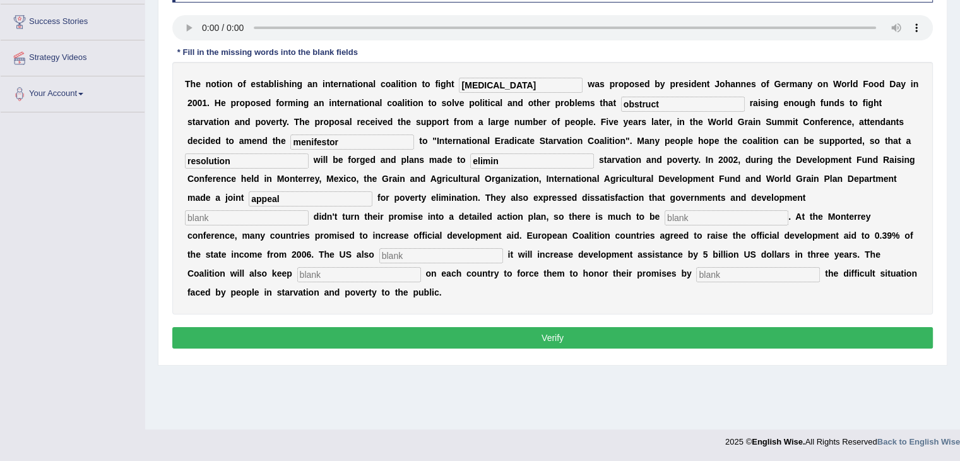
click at [309, 210] on input "text" at bounding box center [247, 217] width 124 height 15
type input "partners"
click at [665, 213] on input "text" at bounding box center [727, 217] width 124 height 15
type input "desired"
click at [503, 248] on input "text" at bounding box center [441, 255] width 124 height 15
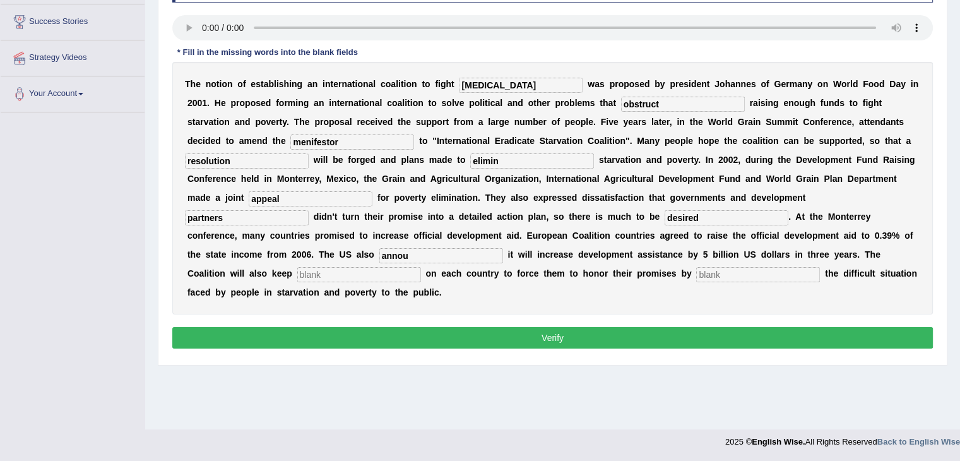
type input "annou"
click at [386, 267] on input "text" at bounding box center [359, 274] width 124 height 15
type input "pree"
click at [778, 267] on input "text" at bounding box center [758, 274] width 124 height 15
click at [770, 267] on input "e" at bounding box center [758, 274] width 124 height 15
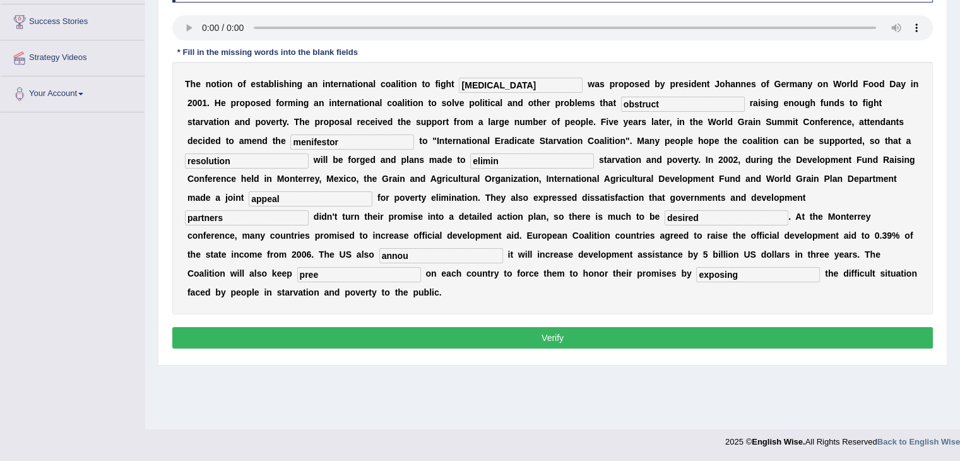
type input "exposing"
click at [421, 248] on div "T h e n o t i o n o f e s t a b l i s h i n g a n i n t e r n a t i o n a l c o…" at bounding box center [552, 188] width 761 height 252
click at [421, 267] on input "pree" at bounding box center [359, 274] width 124 height 15
drag, startPoint x: 422, startPoint y: 249, endPoint x: 406, endPoint y: 250, distance: 16.5
click at [406, 267] on input "pree" at bounding box center [359, 274] width 124 height 15
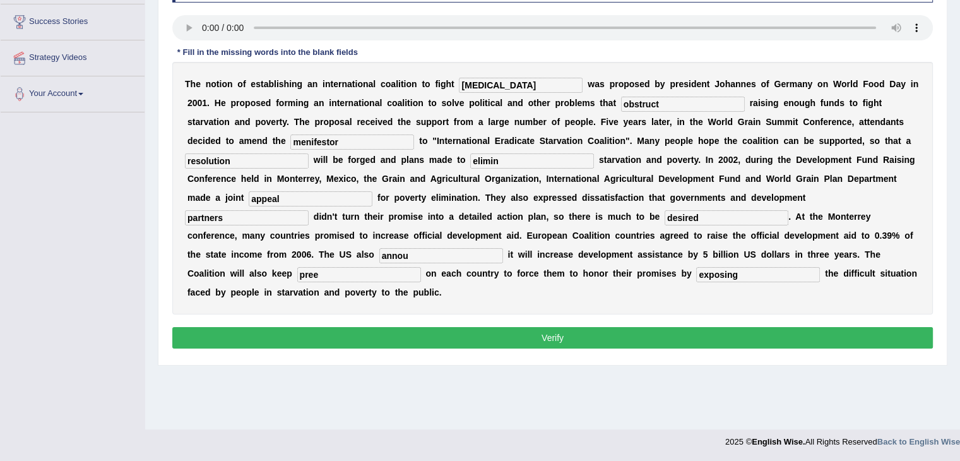
click at [406, 267] on input "pree" at bounding box center [359, 274] width 124 height 15
type input "pressure"
click at [503, 248] on input "annou" at bounding box center [441, 255] width 124 height 15
type input "announce"
click at [470, 160] on input "elimin" at bounding box center [532, 160] width 124 height 15
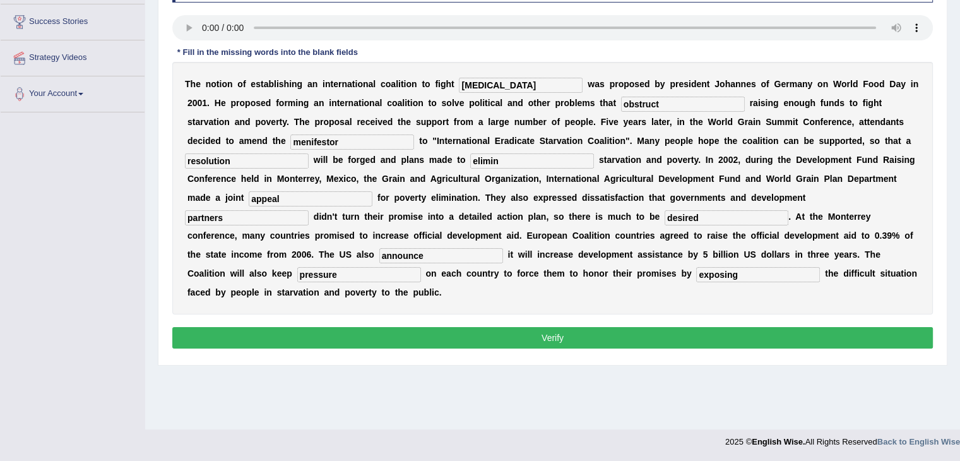
click at [470, 158] on input "elimin" at bounding box center [532, 160] width 124 height 15
type input "eliminate"
click at [377, 327] on button "Verify" at bounding box center [552, 337] width 761 height 21
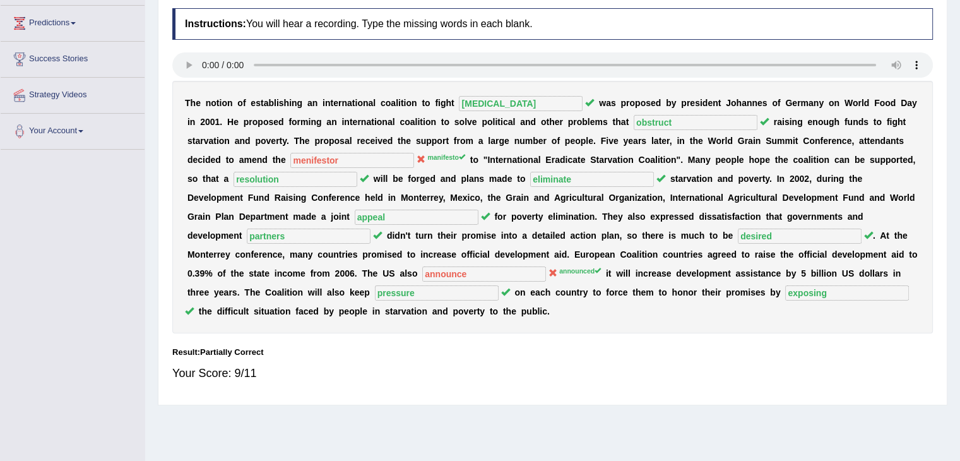
scroll to position [13, 0]
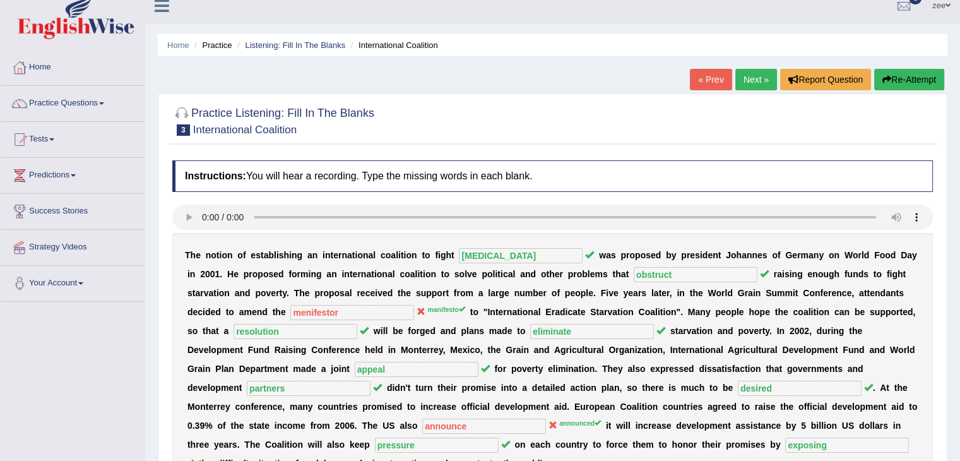
click at [751, 75] on link "Next »" at bounding box center [756, 79] width 42 height 21
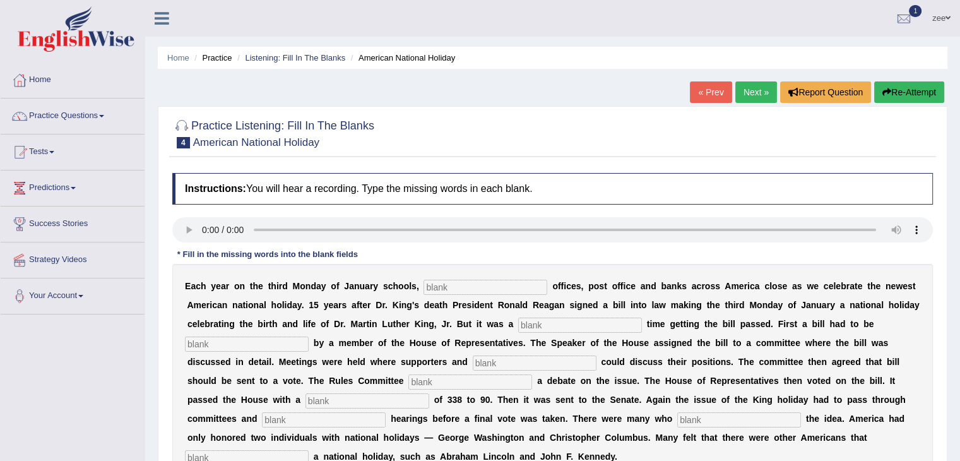
click at [743, 94] on link "Next »" at bounding box center [756, 91] width 42 height 21
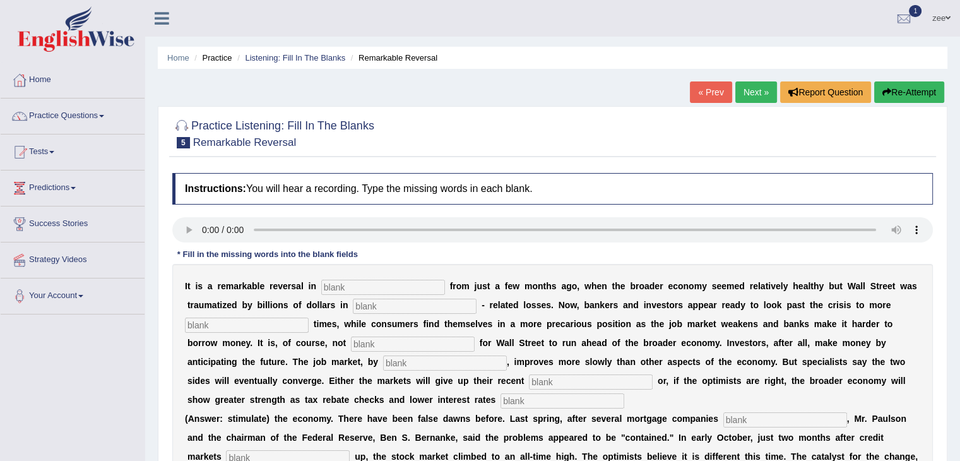
click at [749, 90] on link "Next »" at bounding box center [756, 91] width 42 height 21
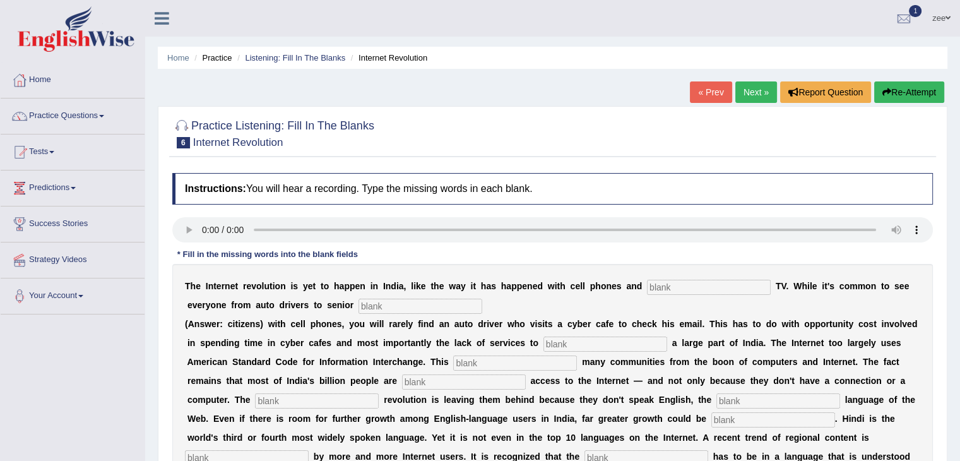
click at [749, 90] on link "Next »" at bounding box center [756, 91] width 42 height 21
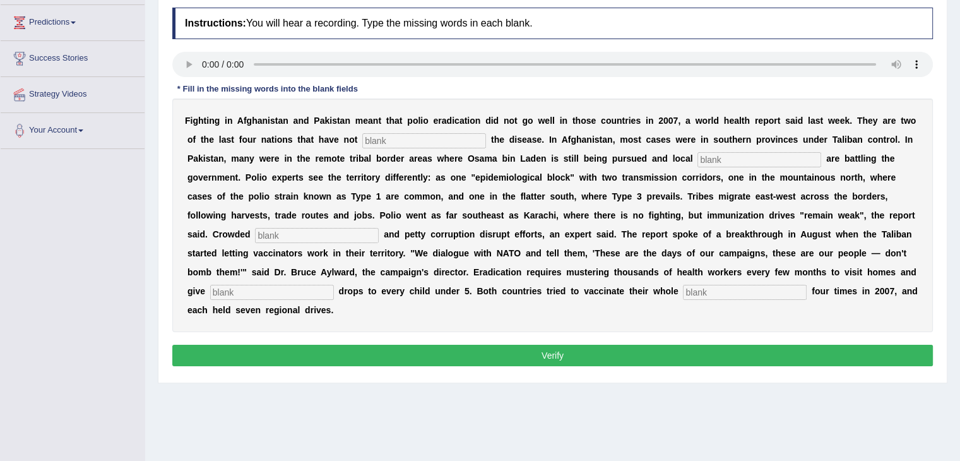
scroll to position [189, 0]
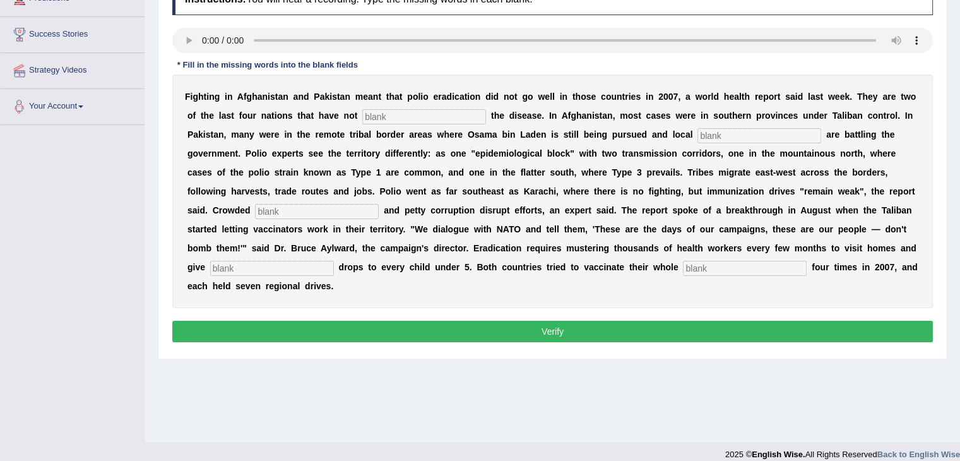
click at [189, 54] on div at bounding box center [552, 42] width 761 height 28
click at [362, 117] on input "text" at bounding box center [424, 116] width 124 height 15
type input "eliminated"
type input "millitance"
click at [379, 204] on input "text" at bounding box center [317, 211] width 124 height 15
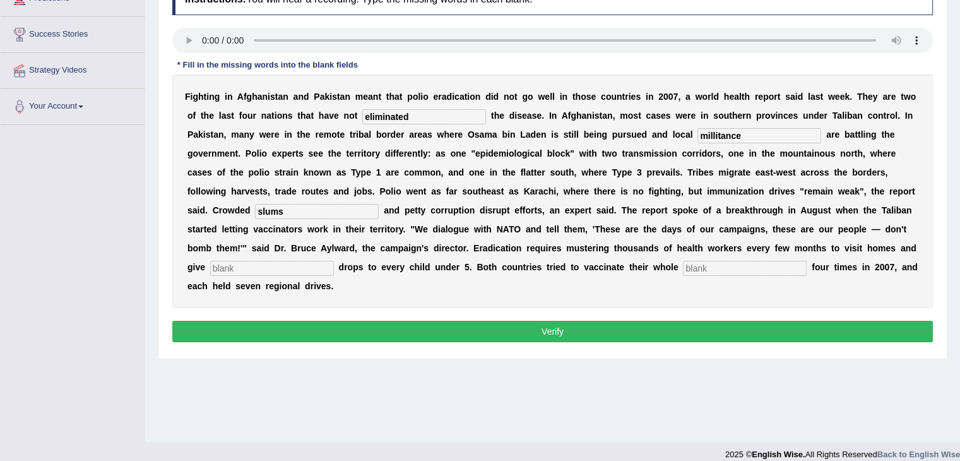
type input "slums"
click at [334, 261] on input "text" at bounding box center [272, 268] width 124 height 15
type input "vaccine"
type input "populations"
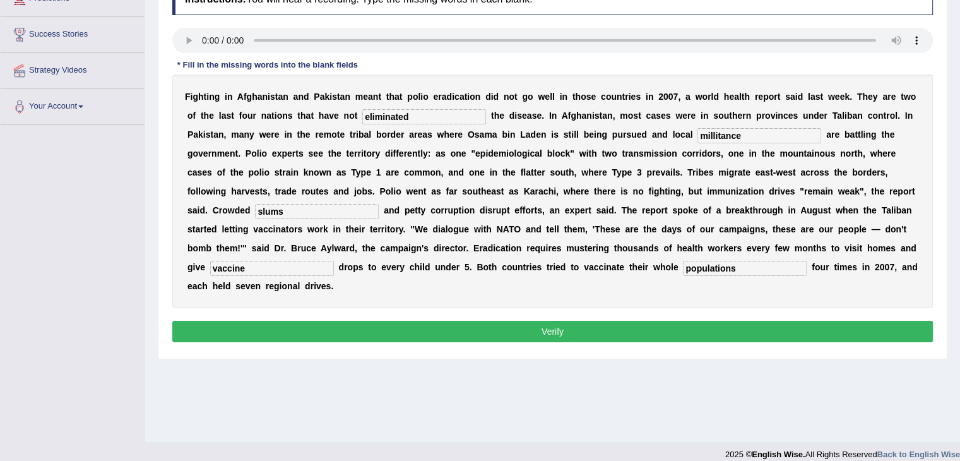
click at [480, 321] on button "Verify" at bounding box center [552, 331] width 761 height 21
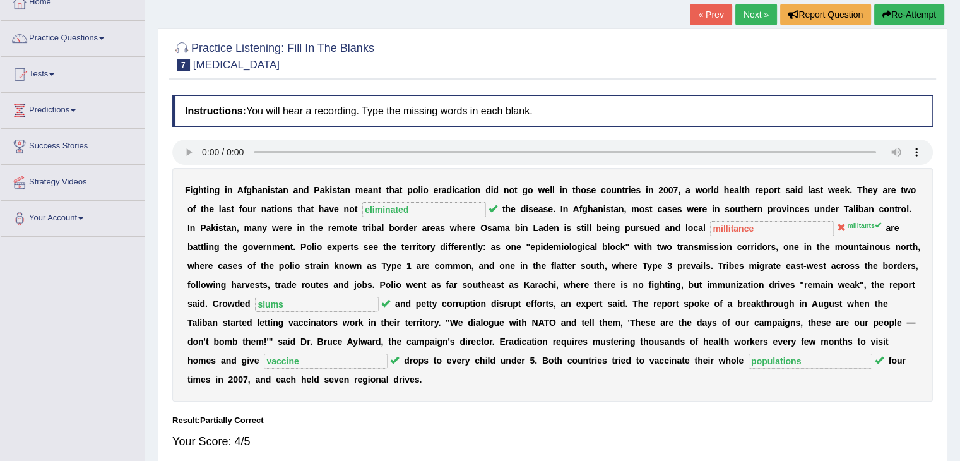
scroll to position [63, 0]
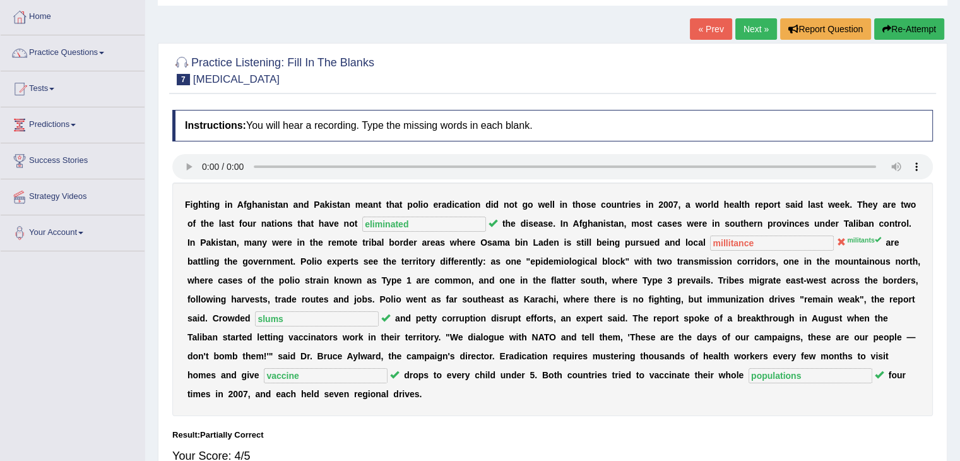
click at [902, 34] on button "Re-Attempt" at bounding box center [909, 28] width 70 height 21
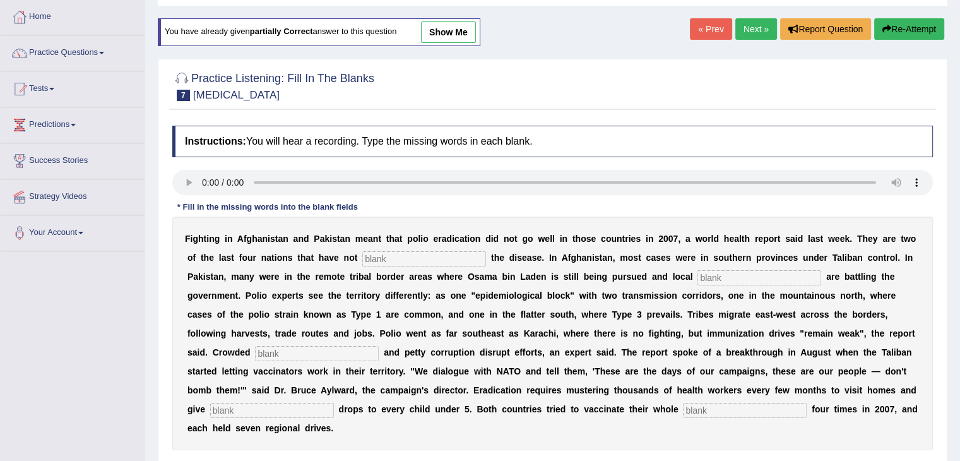
click at [354, 266] on div "F i g h t i n g i n A f g h a n i s t a n a n d P a k i s t a n m e a n t t h a…" at bounding box center [552, 333] width 761 height 234
click at [362, 258] on input "text" at bounding box center [424, 258] width 124 height 15
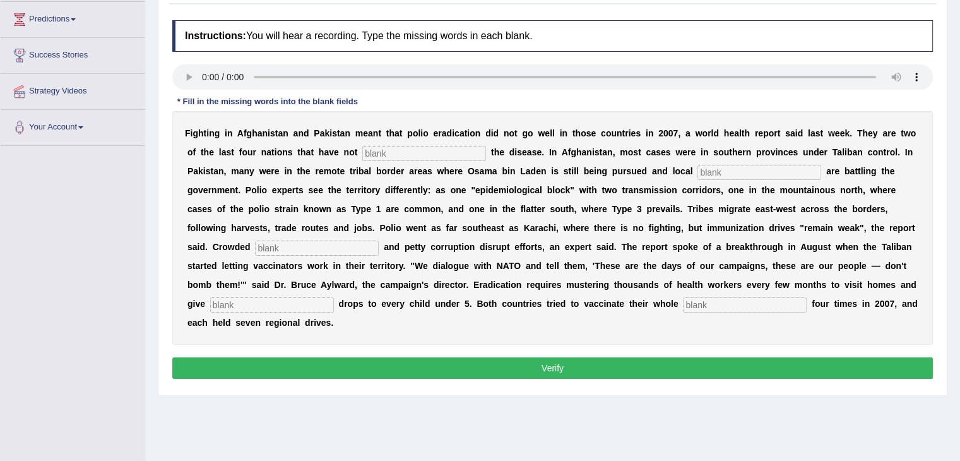
scroll to position [202, 0]
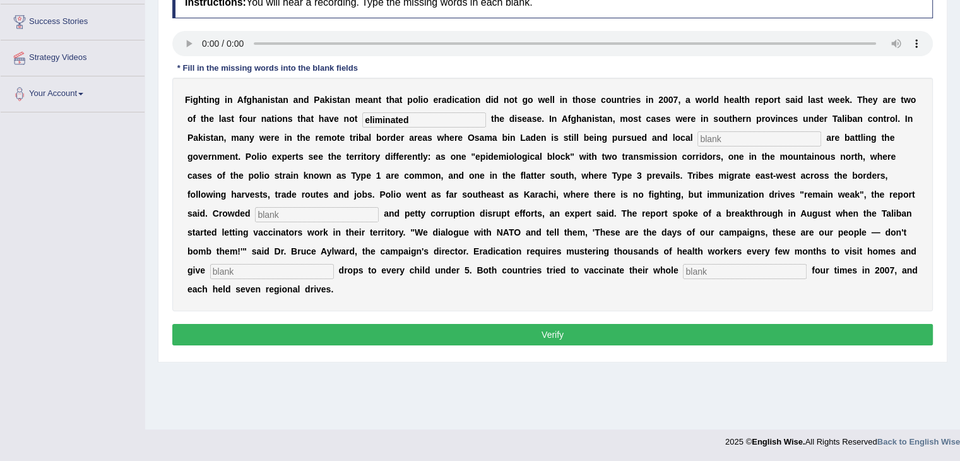
type input "eliminated"
type input "militants"
type input "slums"
type input "vaccine"
type input "populations"
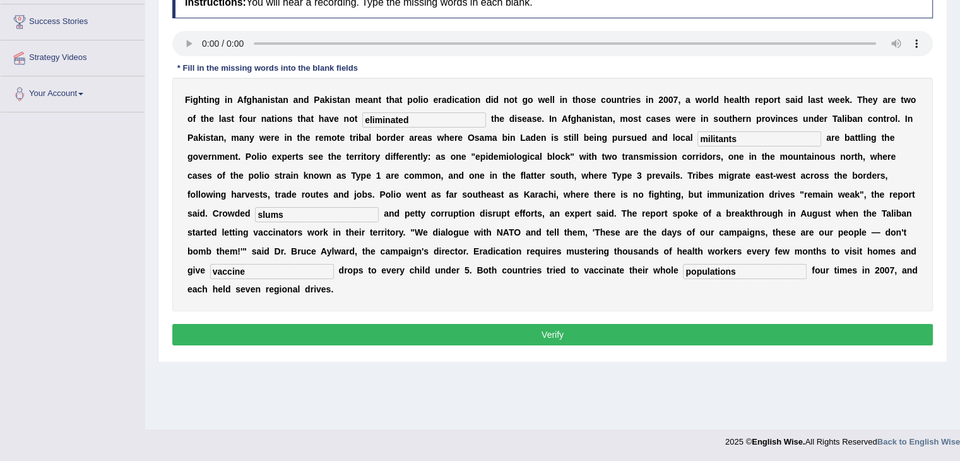
click at [571, 324] on button "Verify" at bounding box center [552, 334] width 761 height 21
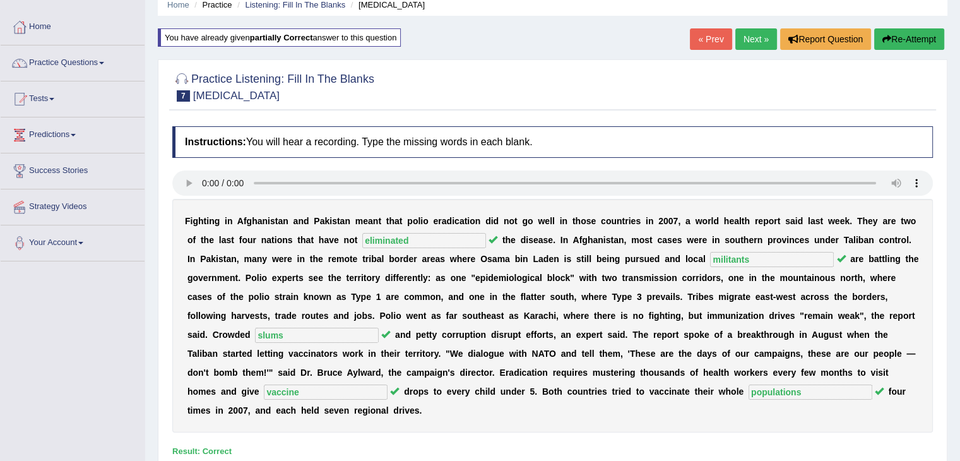
scroll to position [13, 0]
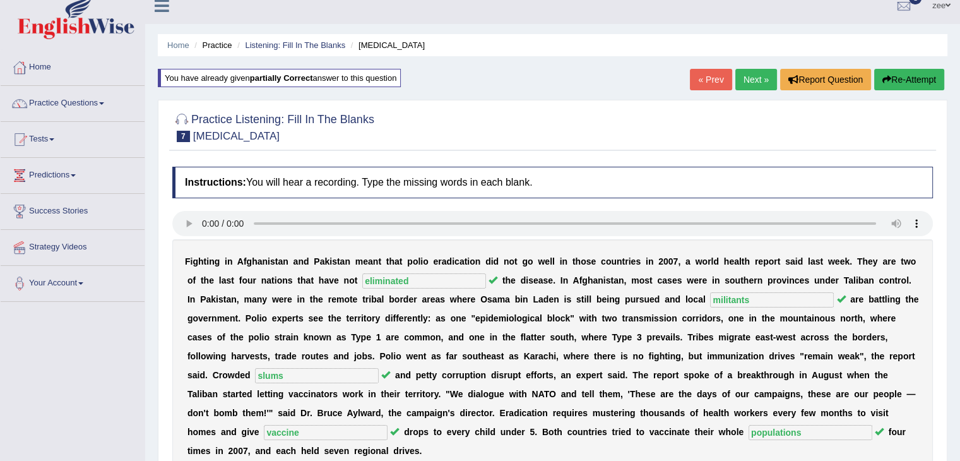
click at [750, 83] on link "Next »" at bounding box center [756, 79] width 42 height 21
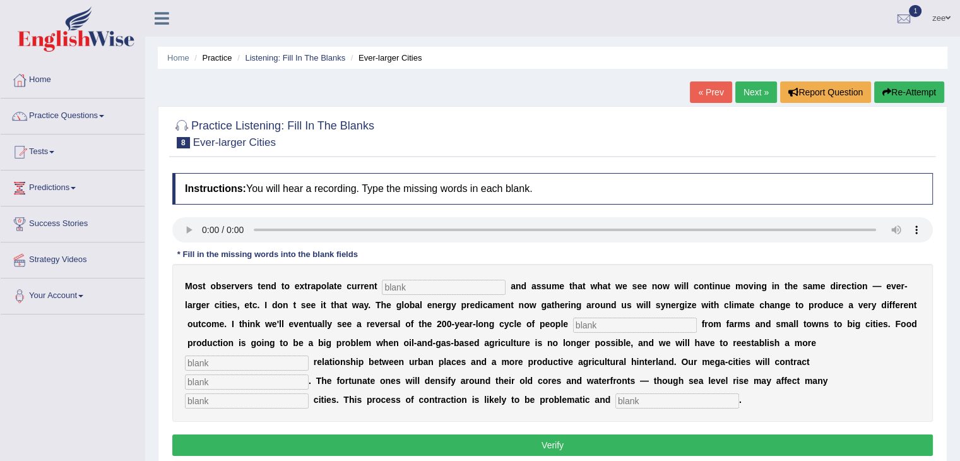
click at [442, 283] on input "text" at bounding box center [444, 287] width 124 height 15
type input "trims"
type input "moving"
type input "meaningful"
type input "substaontoallitn"
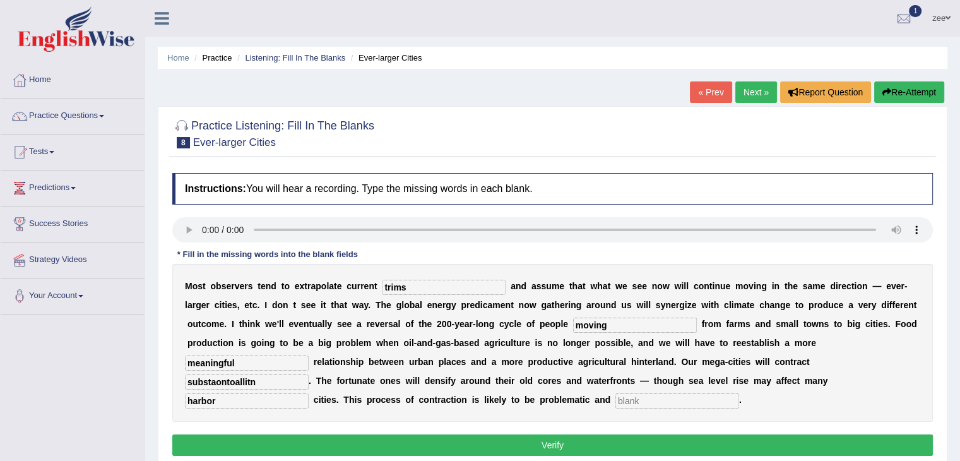
type input "harbor"
click at [309, 374] on input "substaontoallitn" at bounding box center [247, 381] width 124 height 15
type input "substantials"
click at [739, 393] on input "text" at bounding box center [677, 400] width 124 height 15
type input "disorderly"
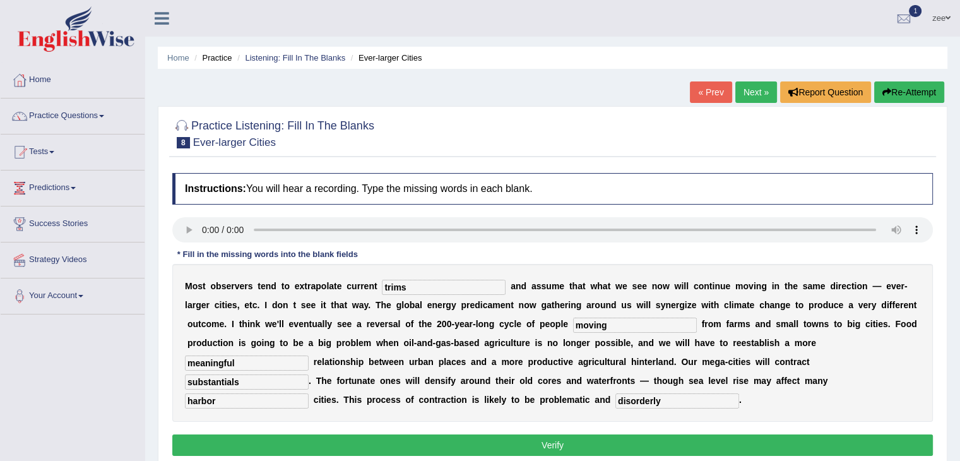
click at [820, 434] on button "Verify" at bounding box center [552, 444] width 761 height 21
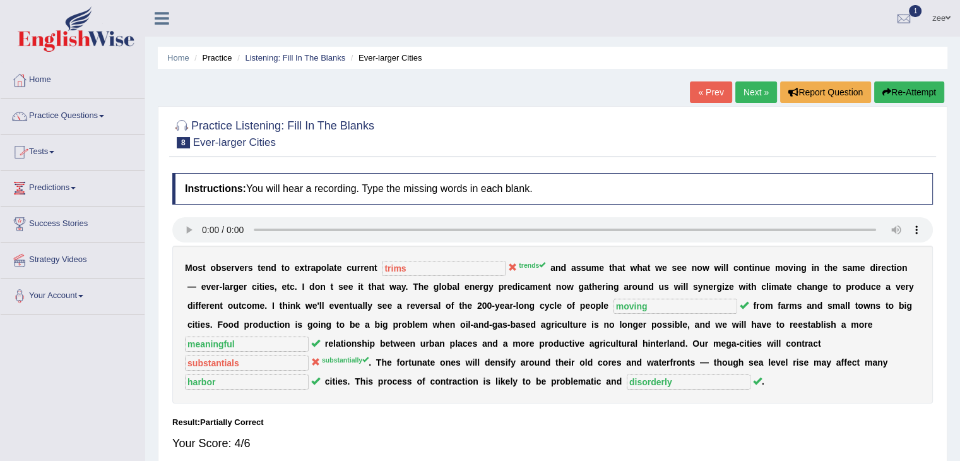
click at [884, 91] on icon "button" at bounding box center [886, 92] width 9 height 9
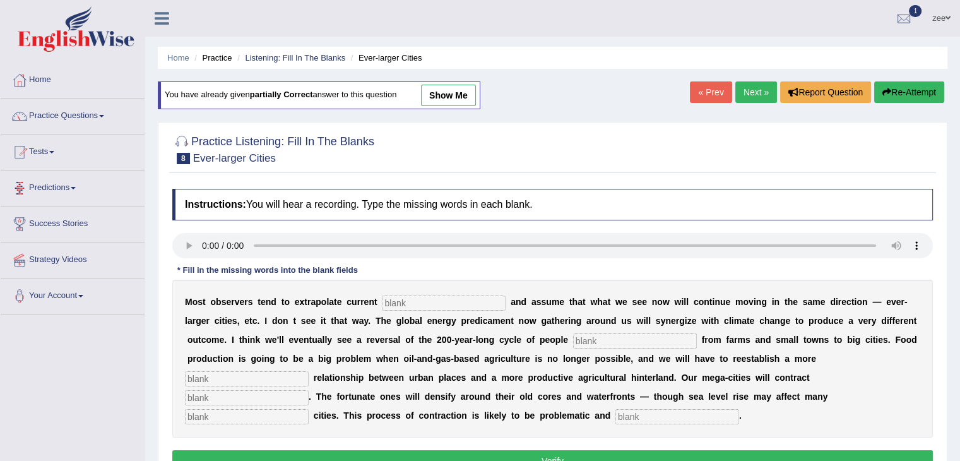
click at [437, 303] on input "text" at bounding box center [444, 302] width 124 height 15
type input "trends"
type input "n"
type input "moving"
type input "meaningful"
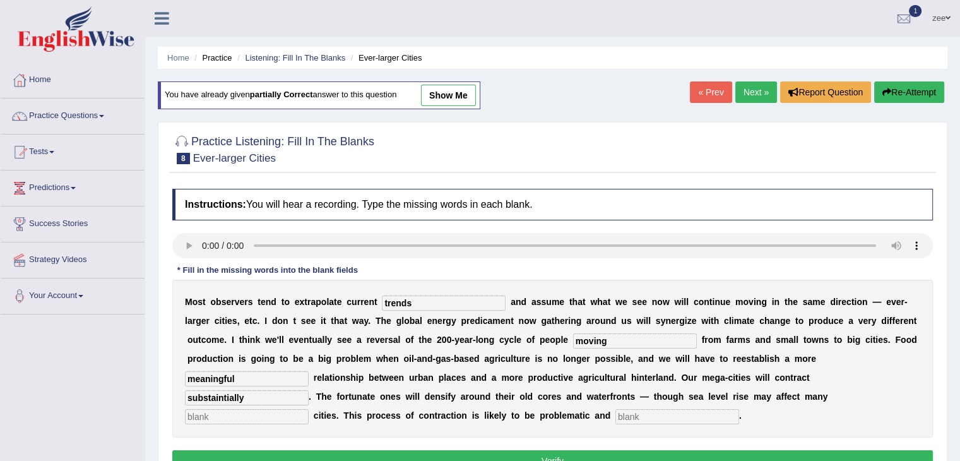
type input "substaintially"
type input "harbor"
type input "disorderly"
click at [540, 450] on button "Verify" at bounding box center [552, 460] width 761 height 21
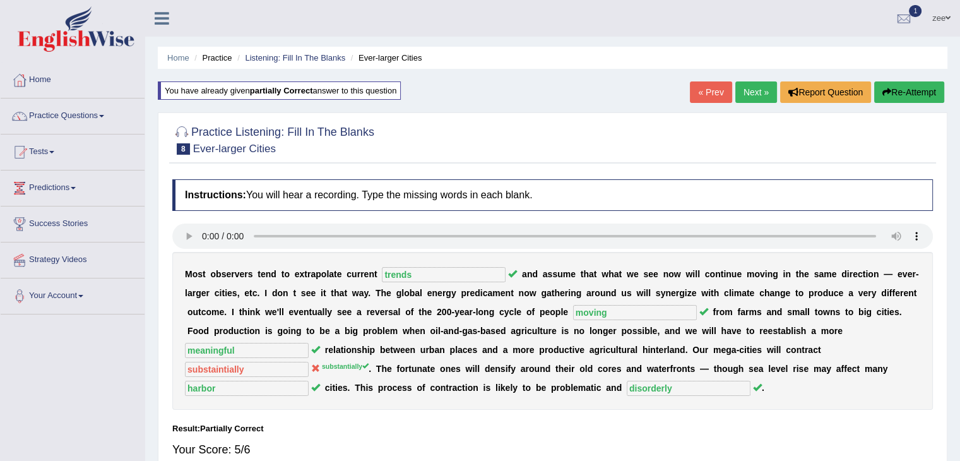
click at [758, 94] on link "Next »" at bounding box center [756, 91] width 42 height 21
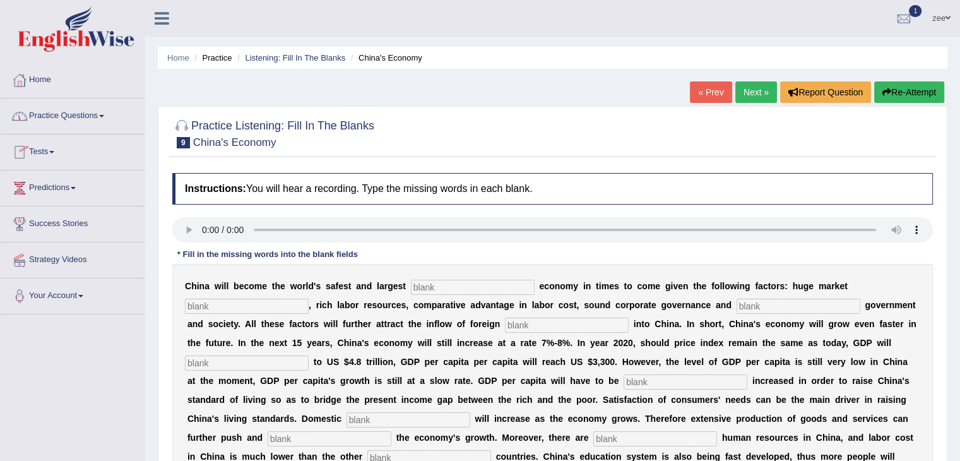
click at [752, 102] on div "« Prev Next » Report Question Re-Attempt" at bounding box center [819, 93] width 258 height 25
click at [752, 97] on link "Next »" at bounding box center [756, 91] width 42 height 21
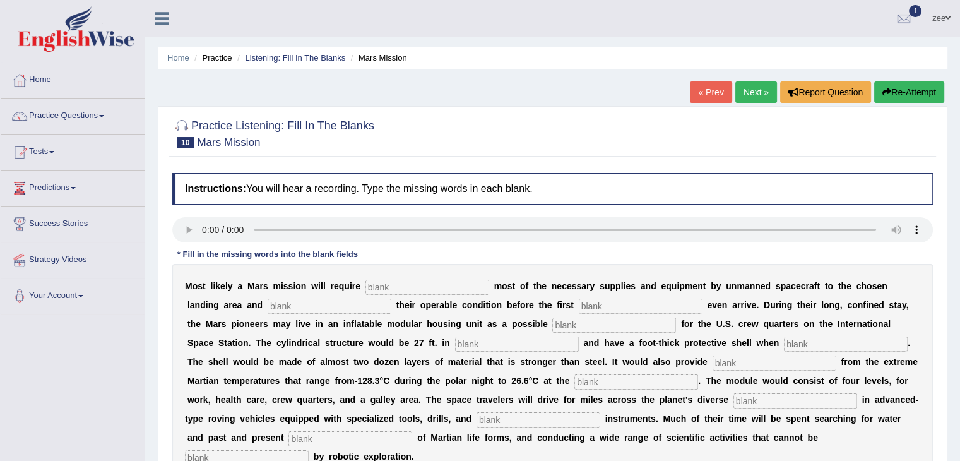
click at [742, 96] on link "Next »" at bounding box center [756, 91] width 42 height 21
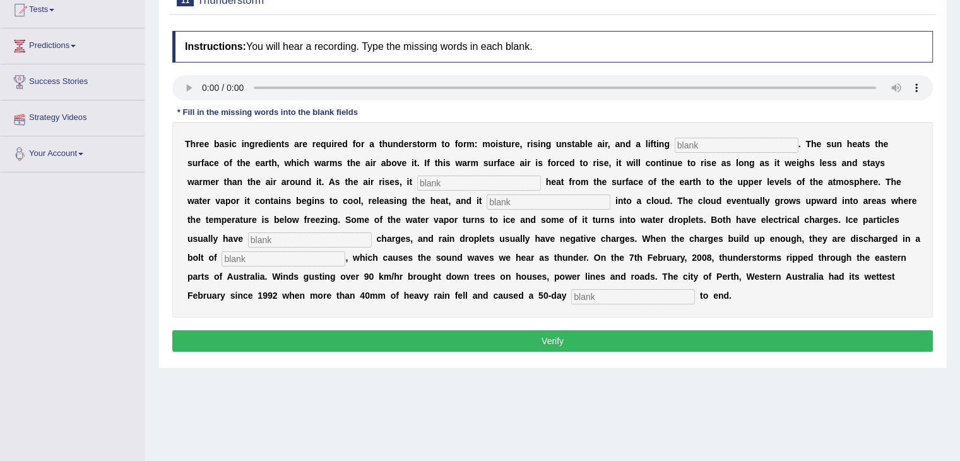
scroll to position [139, 0]
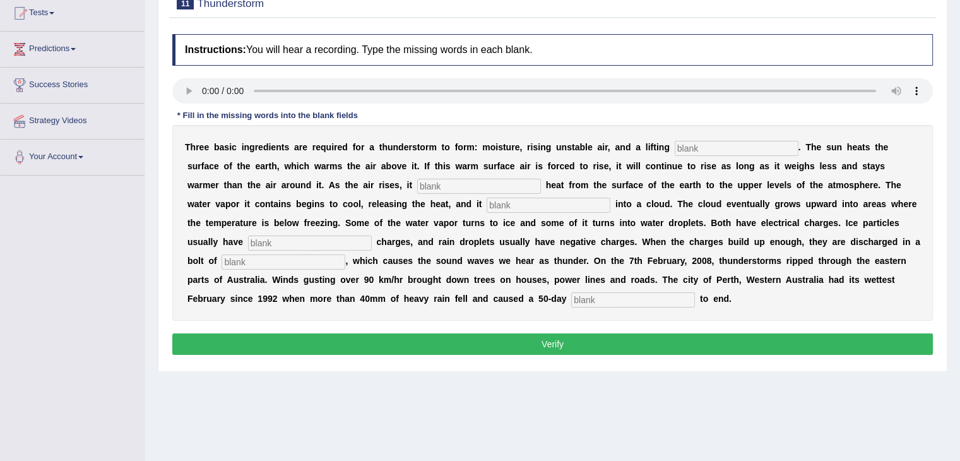
drag, startPoint x: 684, startPoint y: 145, endPoint x: 692, endPoint y: 152, distance: 10.7
click at [686, 143] on input "text" at bounding box center [737, 148] width 124 height 15
click at [684, 147] on input "text" at bounding box center [737, 148] width 124 height 15
type input "mechanisim"
drag, startPoint x: 694, startPoint y: 148, endPoint x: 694, endPoint y: 156, distance: 8.2
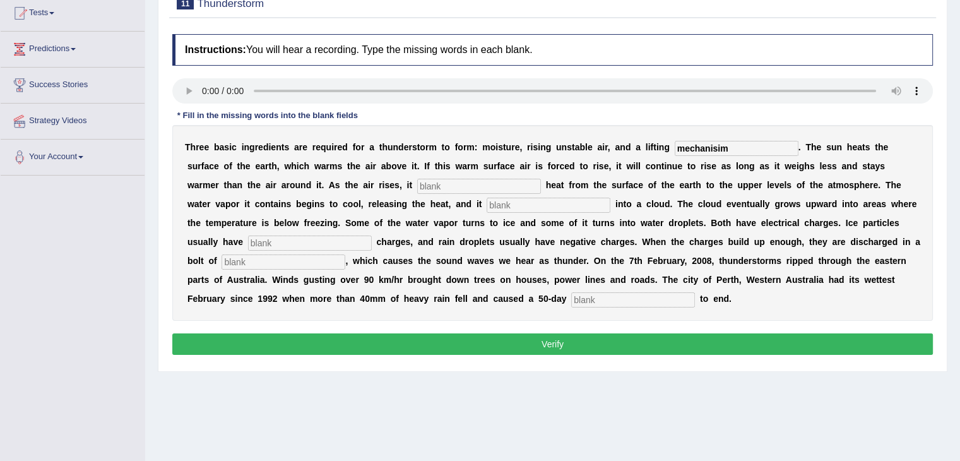
click at [694, 156] on div "T h r e e b a s i c i n g r e d i e n t s a r e r e q u i r e d f o r a t h u n…" at bounding box center [552, 223] width 761 height 196
click at [417, 184] on input "text" at bounding box center [479, 186] width 124 height 15
type input "tranfers"
click at [487, 205] on input "text" at bounding box center [549, 205] width 124 height 15
type input "condenses"
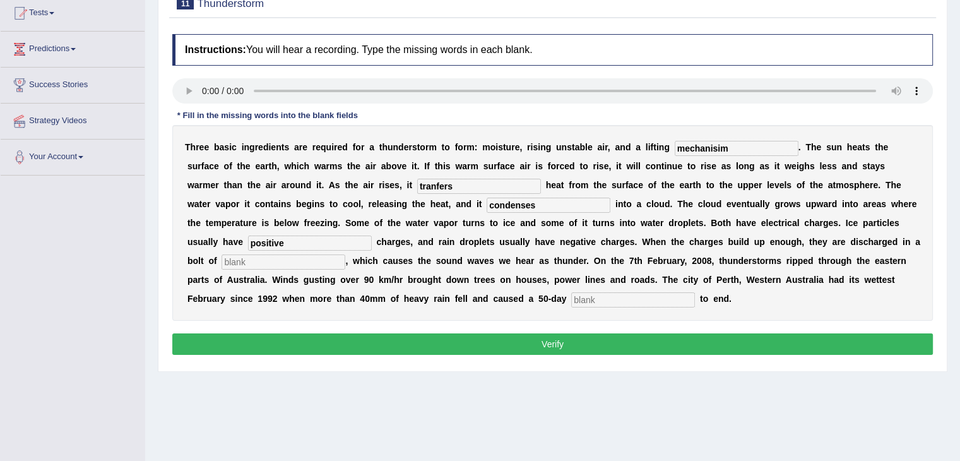
type input "positive"
type input "lighting"
type input "drop"
click at [303, 333] on button "Verify" at bounding box center [552, 343] width 761 height 21
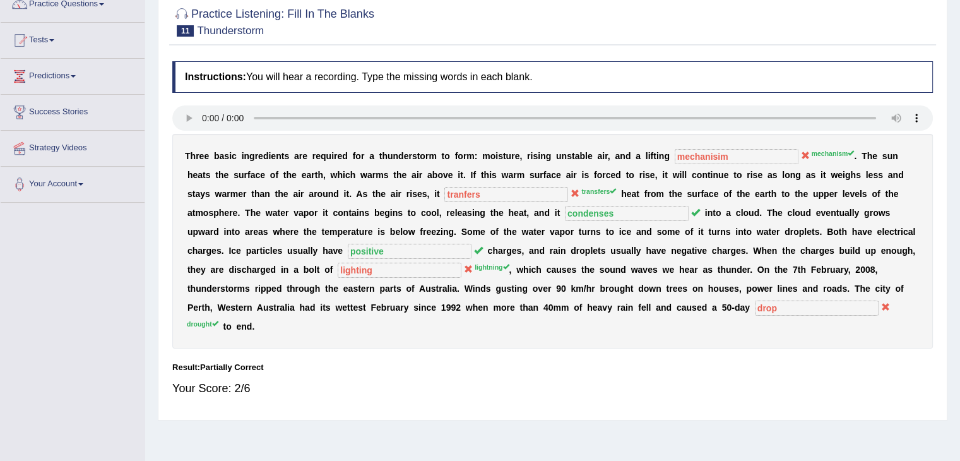
scroll to position [76, 0]
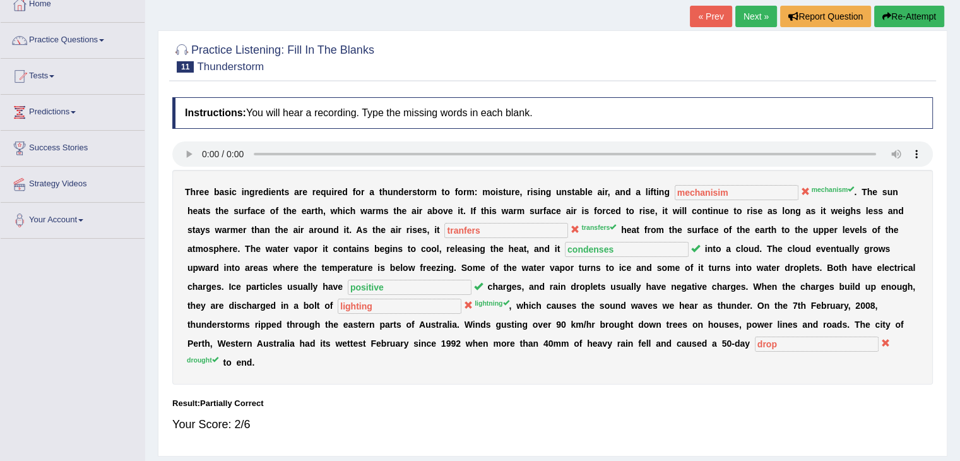
click at [901, 20] on button "Re-Attempt" at bounding box center [909, 16] width 70 height 21
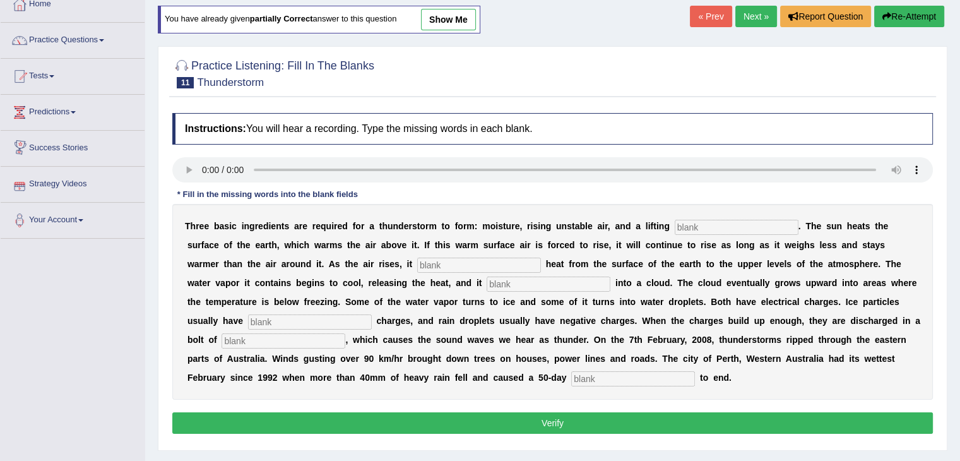
click at [712, 223] on input "text" at bounding box center [737, 227] width 124 height 15
type input "mechanism"
type input "transfers"
type input "condenses"
type input "positive"
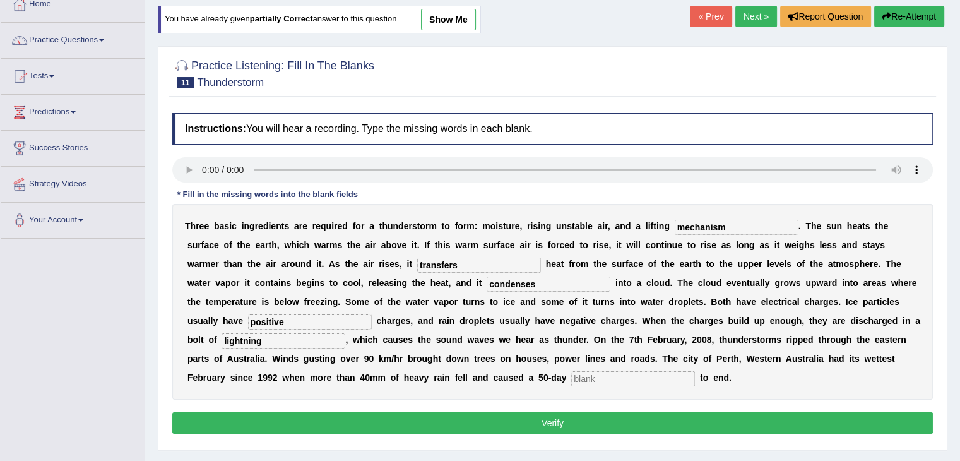
type input "lightning"
type input "d"
type input "drought"
click at [615, 412] on button "Verify" at bounding box center [552, 422] width 761 height 21
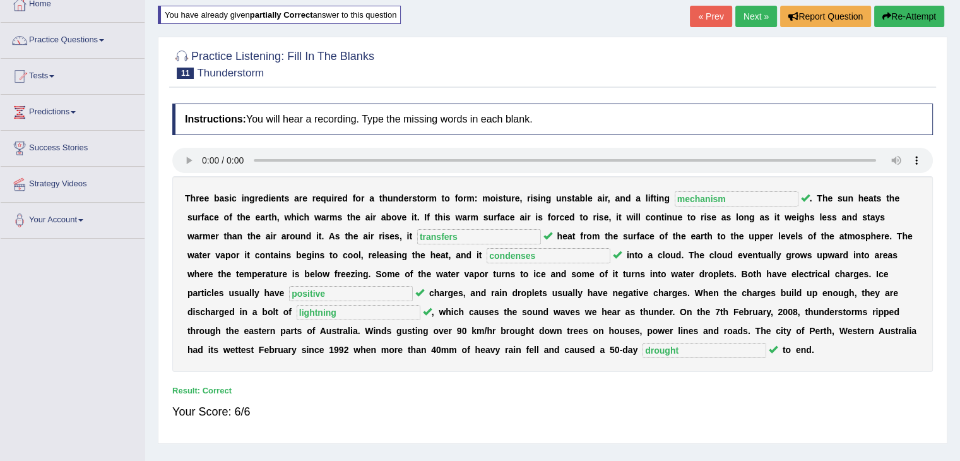
click at [745, 15] on link "Next »" at bounding box center [756, 16] width 42 height 21
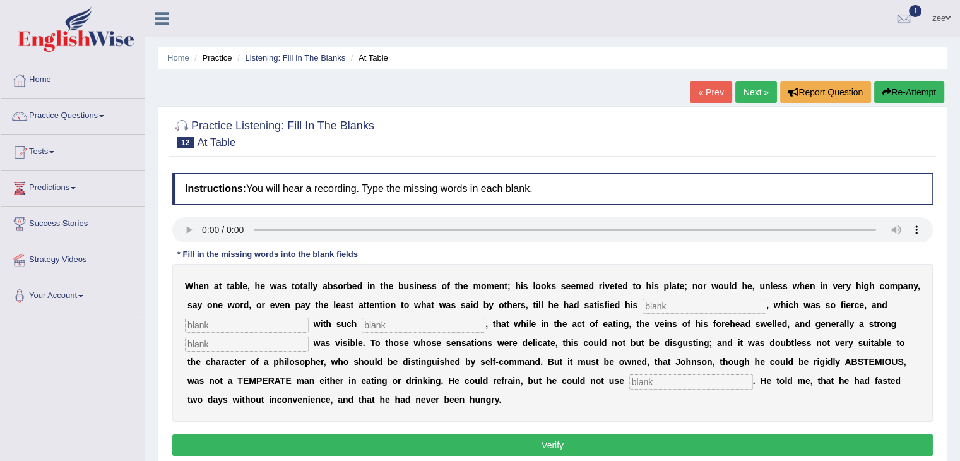
click at [642, 301] on input "text" at bounding box center [704, 306] width 124 height 15
